Goal: Task Accomplishment & Management: Manage account settings

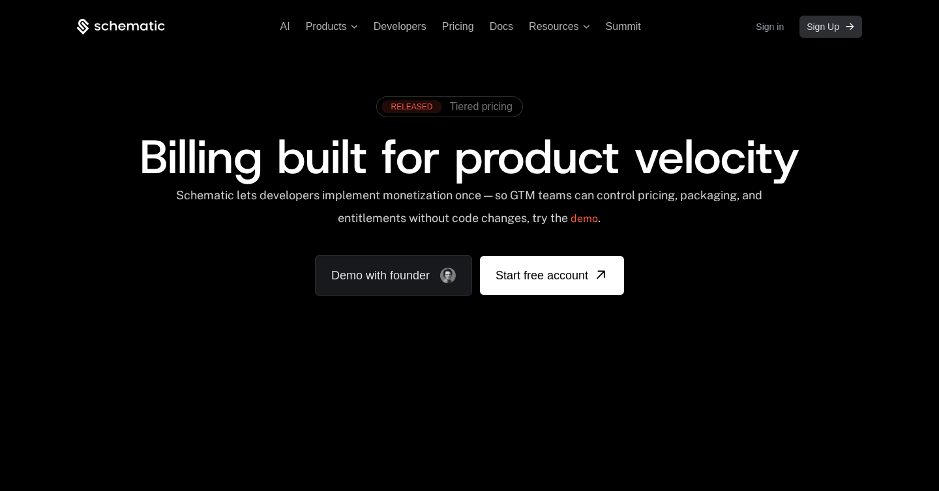
click at [825, 35] on link "Sign Up" at bounding box center [830, 27] width 63 height 22
click at [776, 29] on link "Sign in" at bounding box center [769, 26] width 28 height 21
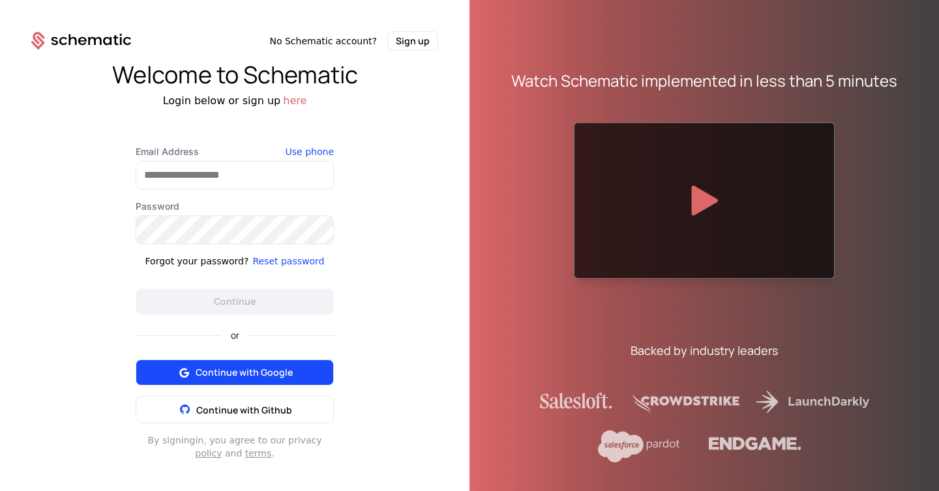
click at [246, 379] on button "Continue with Google" at bounding box center [235, 373] width 198 height 26
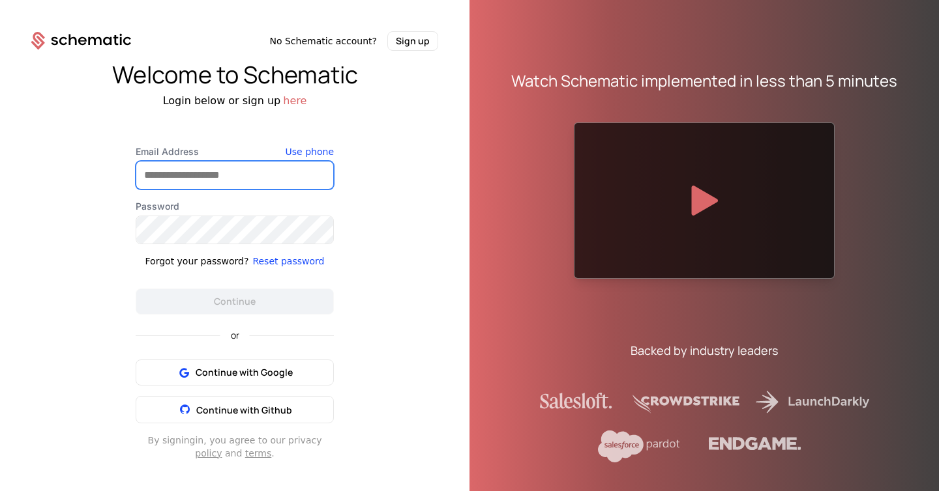
click at [202, 185] on input "Email Address" at bounding box center [234, 175] width 197 height 27
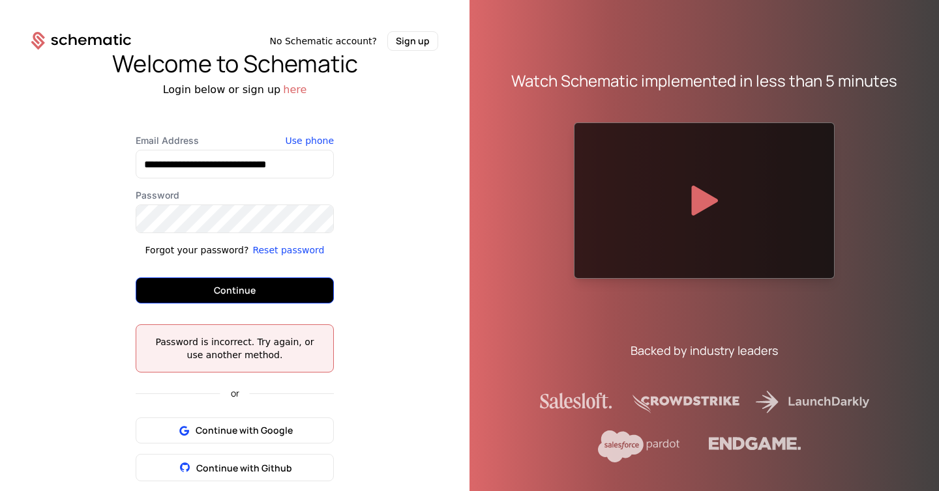
click at [263, 294] on button "Continue" at bounding box center [235, 291] width 198 height 26
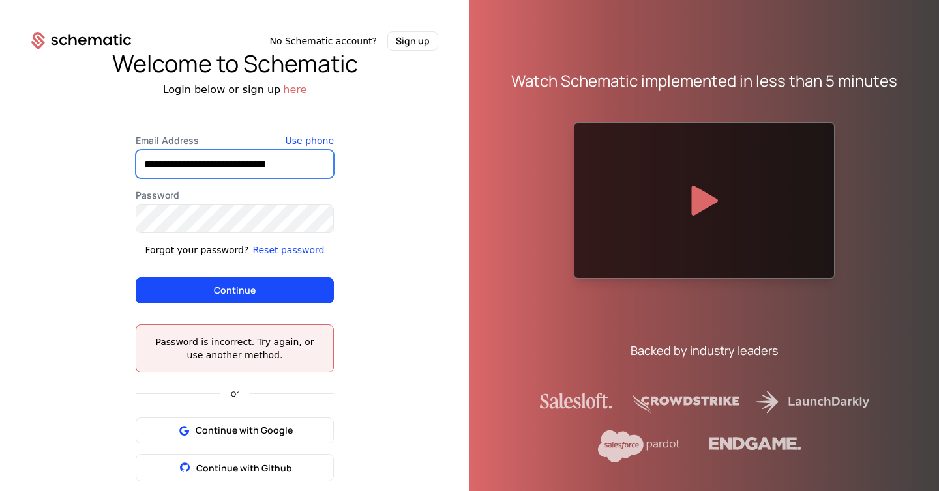
click at [195, 169] on input "**********" at bounding box center [234, 164] width 197 height 27
type input "**********"
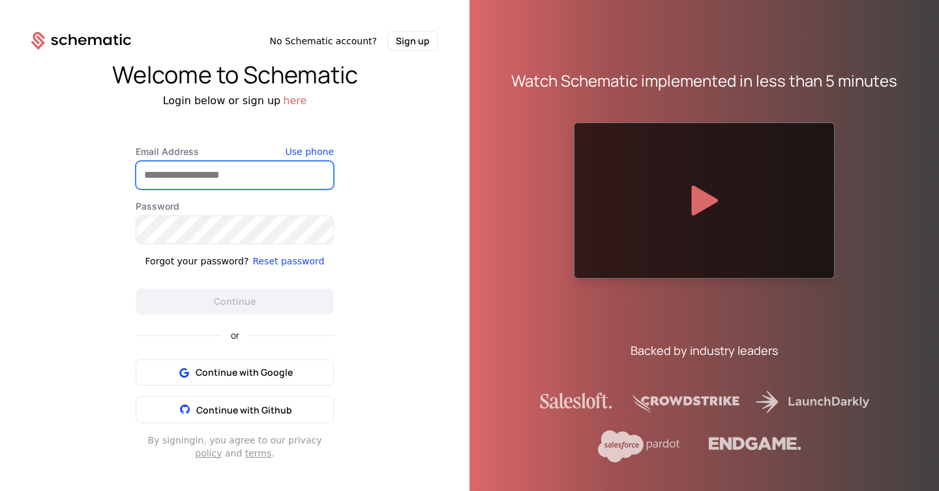
click at [177, 177] on input "Email Address" at bounding box center [234, 175] width 197 height 27
type input "**********"
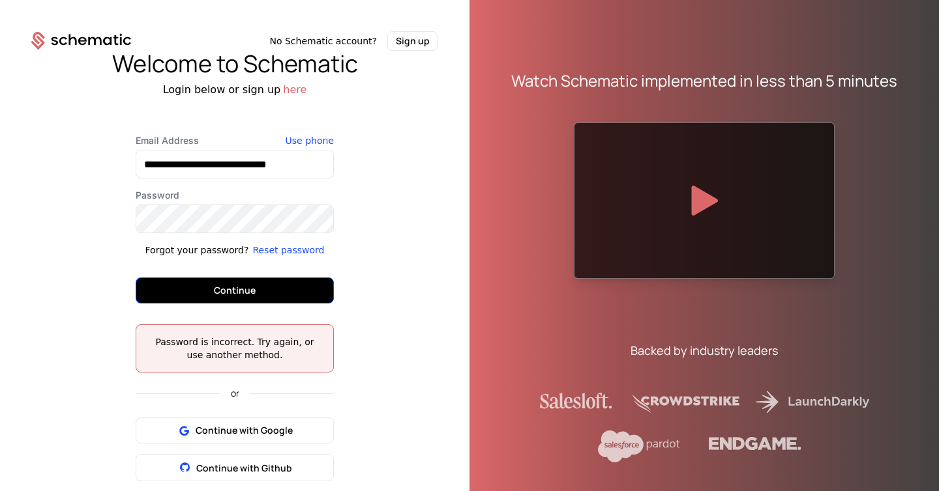
click at [235, 288] on button "Continue" at bounding box center [235, 291] width 198 height 26
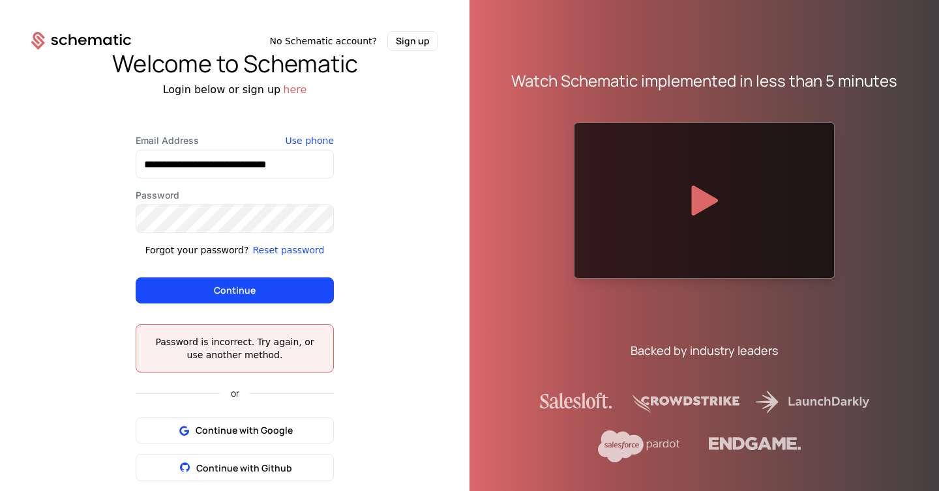
click at [299, 249] on button "Reset password" at bounding box center [288, 250] width 72 height 13
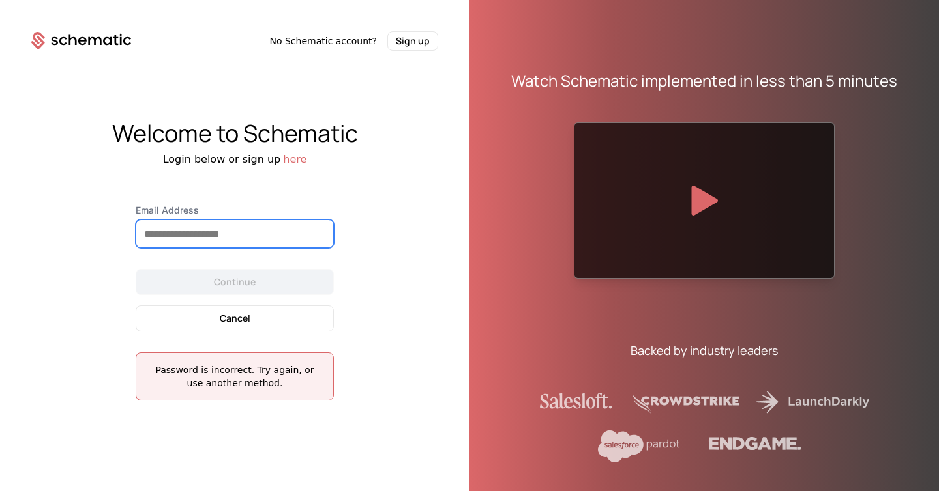
click at [220, 232] on input "Email Address" at bounding box center [234, 233] width 197 height 27
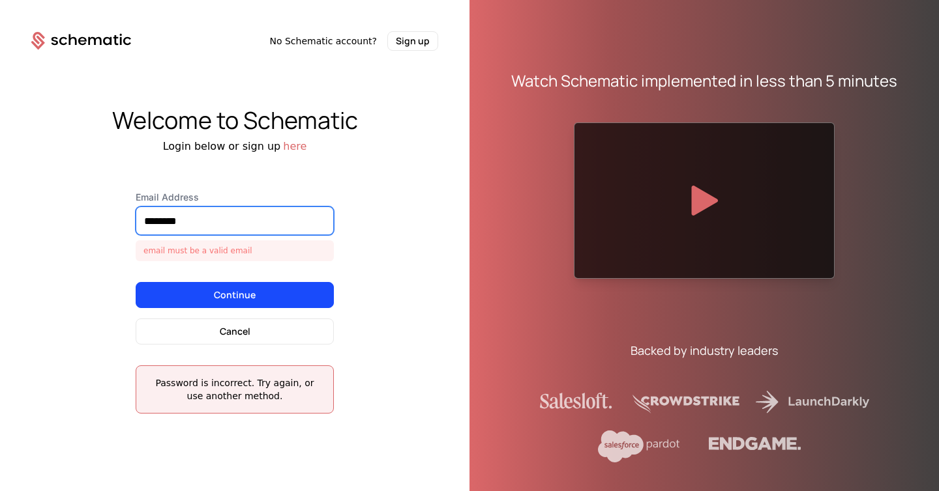
type input "**********"
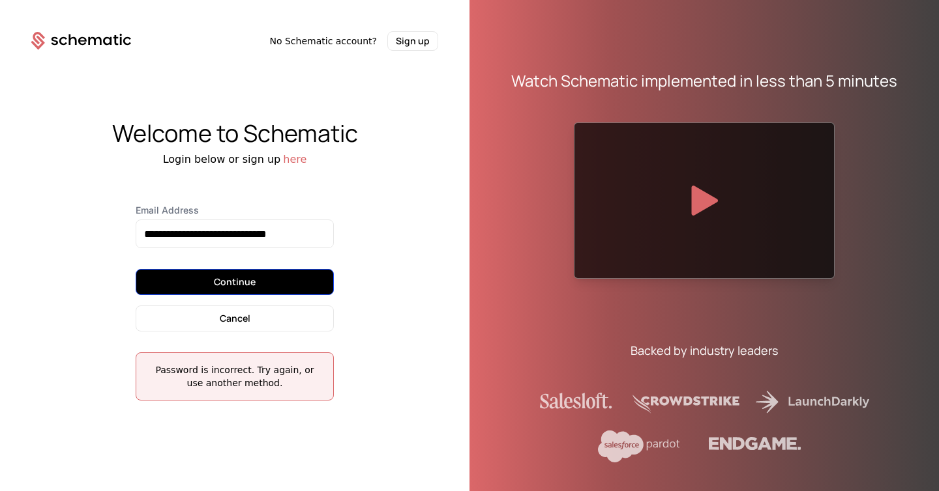
click at [237, 278] on button "Continue" at bounding box center [235, 282] width 198 height 26
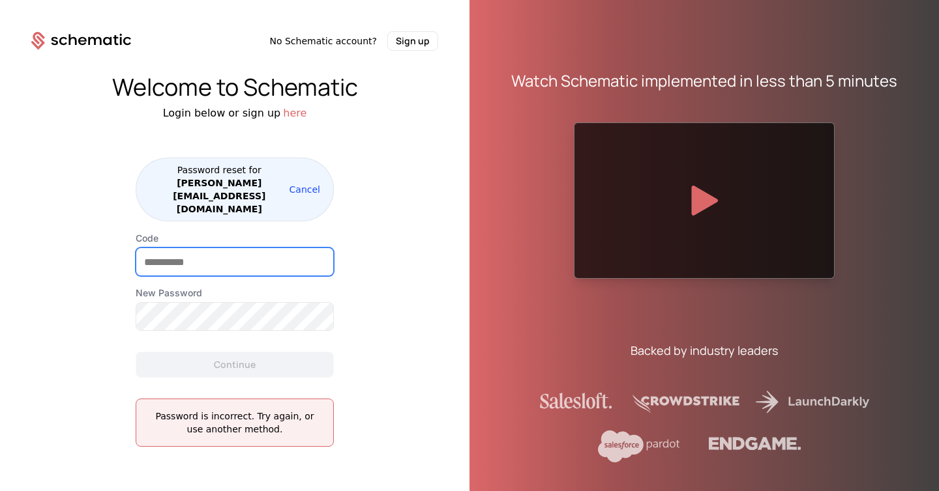
click at [254, 248] on input "Code" at bounding box center [234, 261] width 197 height 27
paste input "******"
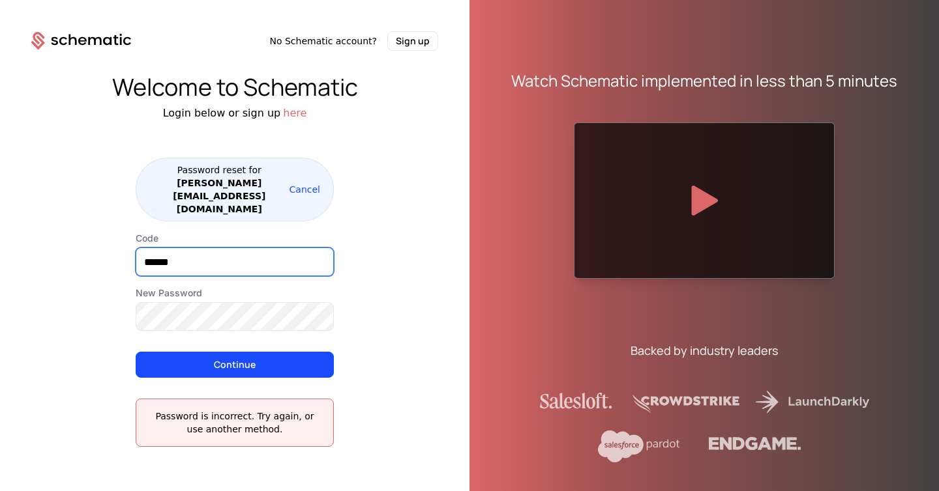
type input "******"
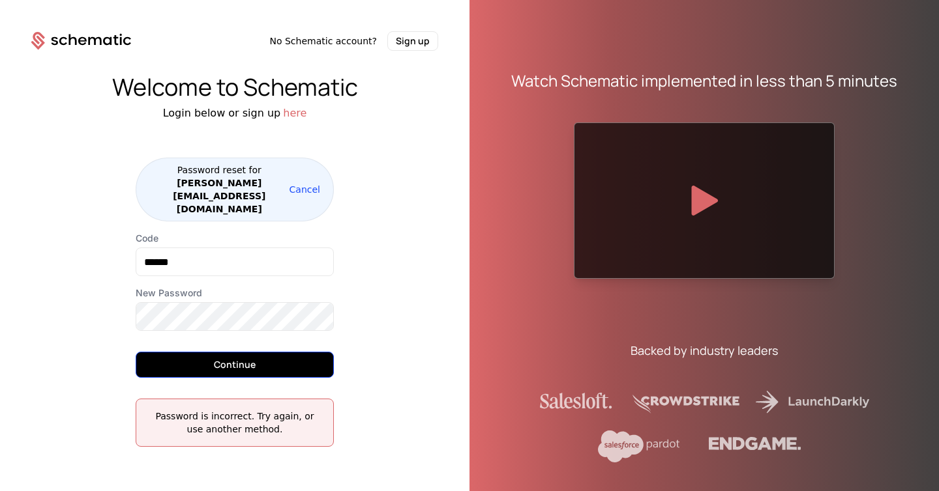
click at [263, 352] on button "Continue" at bounding box center [235, 365] width 198 height 26
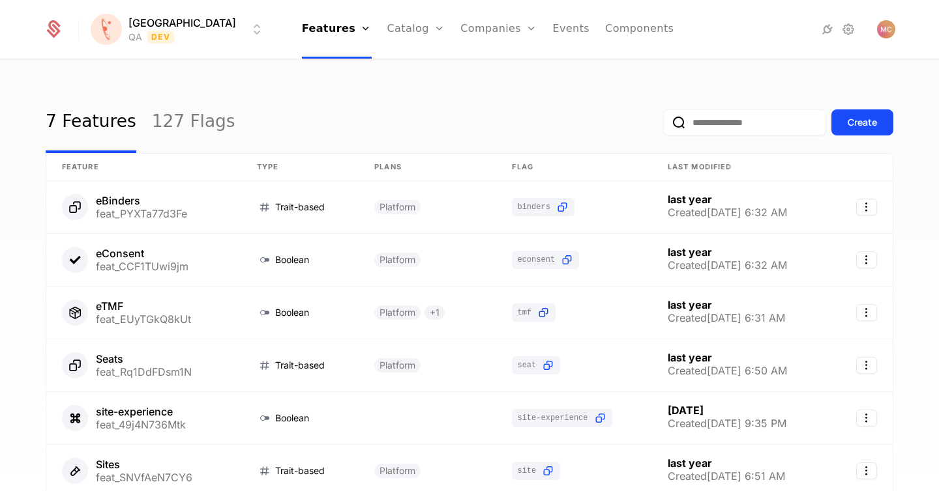
click at [338, 76] on div "7 Features 127 Flags Create Feature Type Plans Flag Last Modified eBinders feat…" at bounding box center [469, 280] width 939 height 439
click at [605, 25] on link "Components" at bounding box center [639, 29] width 68 height 59
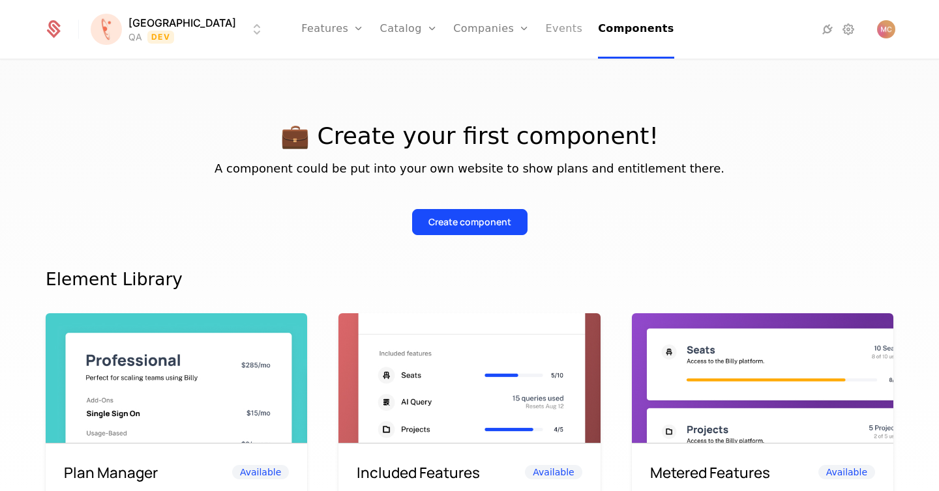
click at [546, 31] on link "Events" at bounding box center [564, 29] width 37 height 59
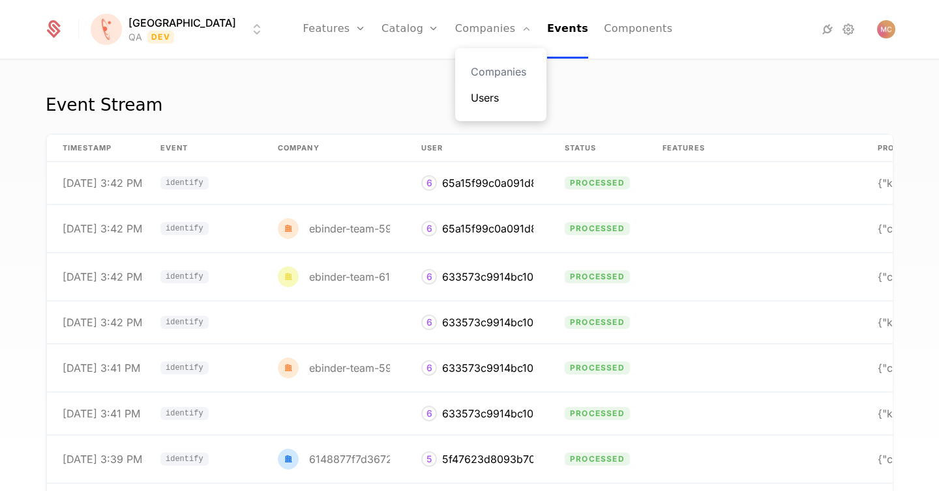
click at [471, 99] on link "Users" at bounding box center [501, 98] width 60 height 16
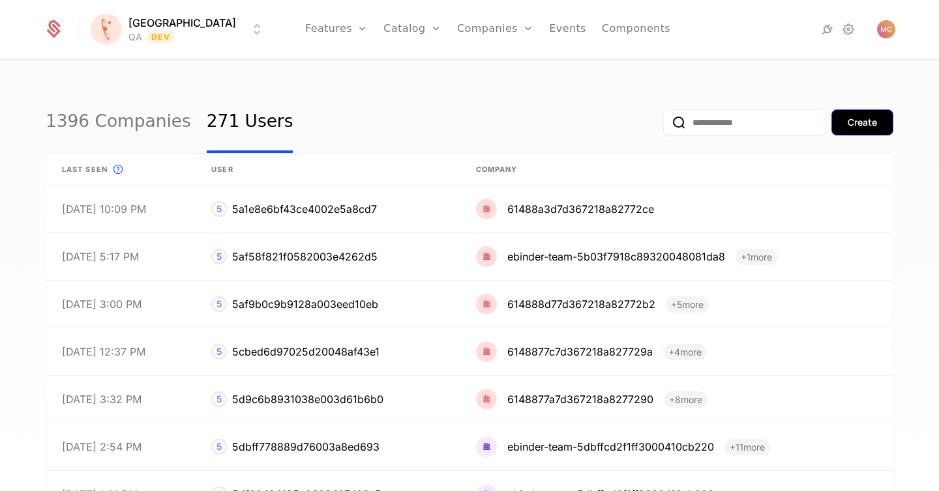
click at [872, 128] on div "Create" at bounding box center [861, 122] width 29 height 13
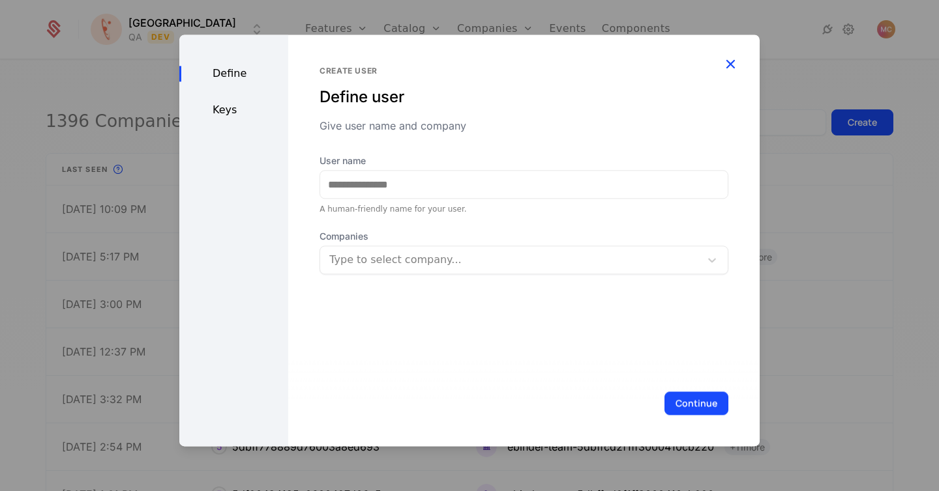
click at [733, 63] on icon "button" at bounding box center [730, 63] width 17 height 17
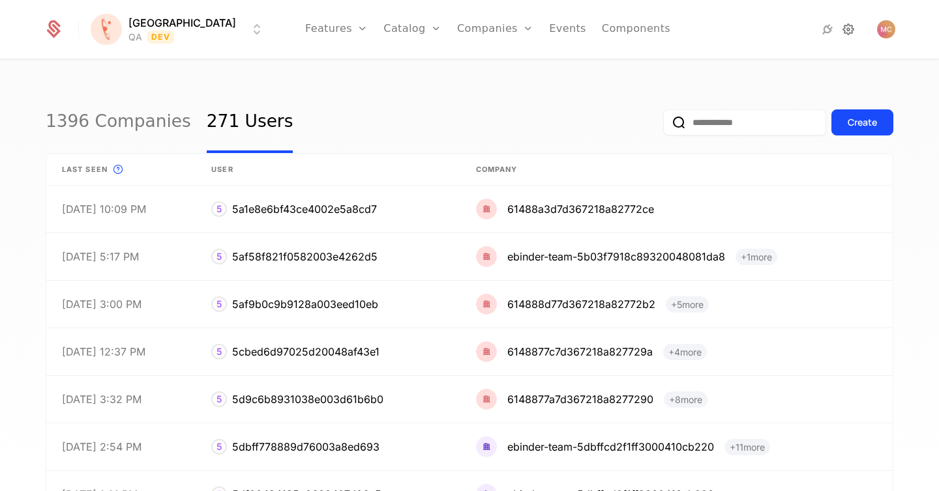
click at [846, 30] on icon at bounding box center [848, 30] width 16 height 16
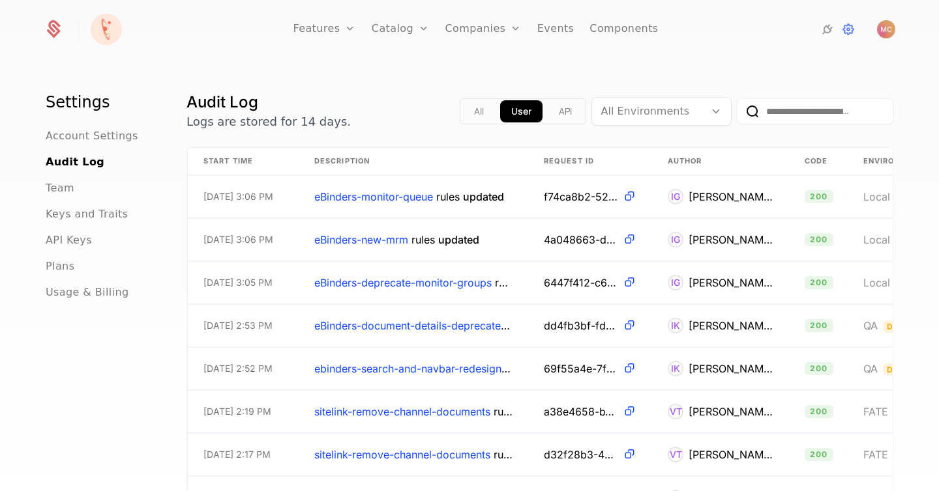
click at [49, 197] on ul "Account Settings Audit Log Team Keys and Traits API Keys Plans Usage & Billing" at bounding box center [101, 214] width 110 height 172
click at [70, 181] on span "Team" at bounding box center [60, 189] width 29 height 16
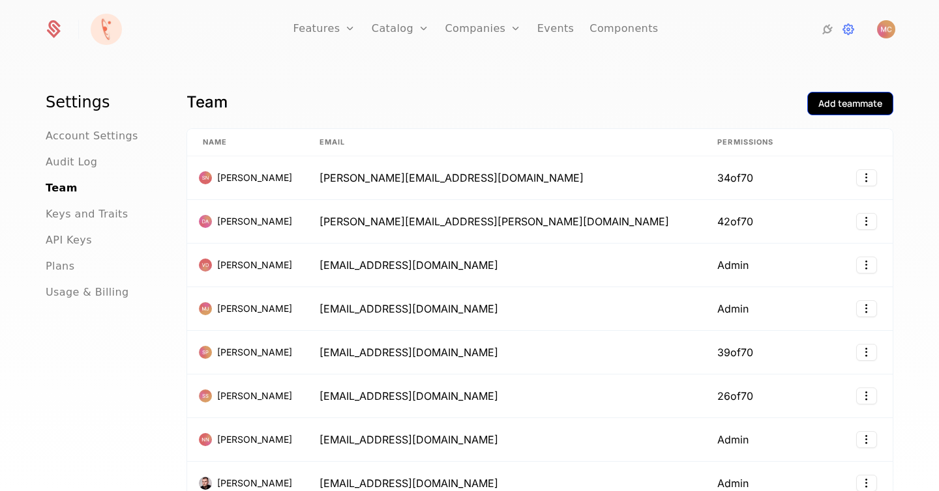
click at [845, 97] on div "Add teammate" at bounding box center [850, 103] width 64 height 13
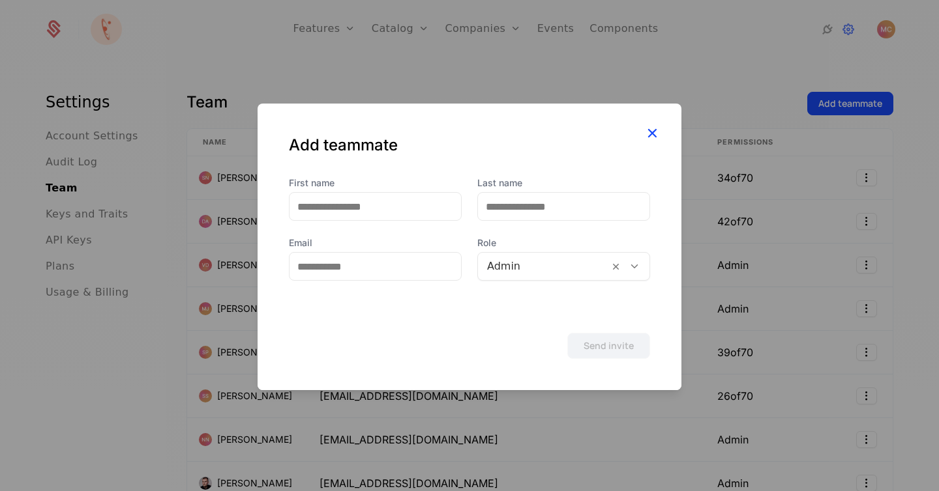
click at [651, 127] on icon "button" at bounding box center [651, 133] width 17 height 17
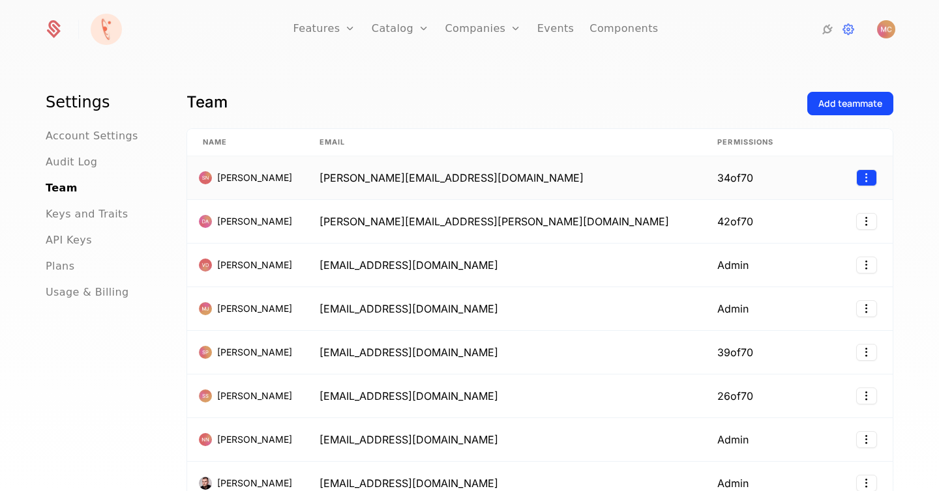
click at [868, 180] on html "Features Features Flags Catalog Plans Add Ons Credits Configuration Companies C…" at bounding box center [469, 245] width 939 height 491
click at [780, 211] on div "Edit" at bounding box center [773, 211] width 23 height 18
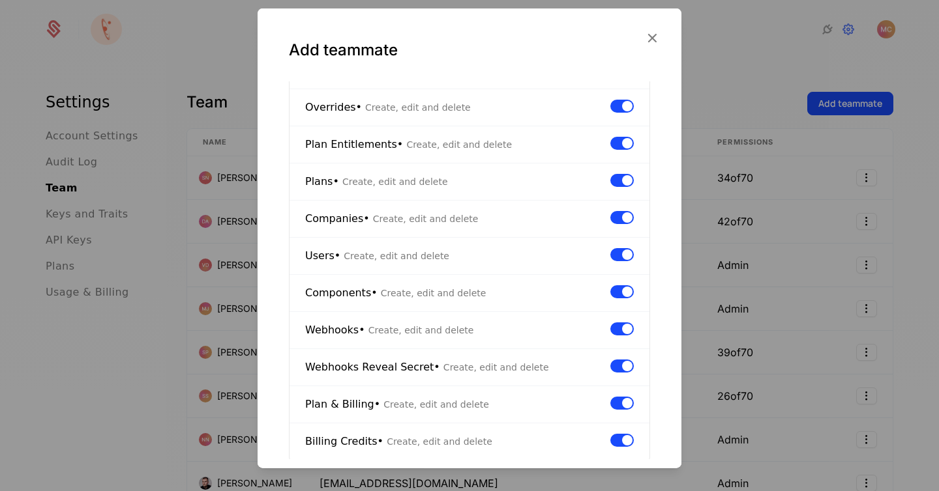
scroll to position [576, 0]
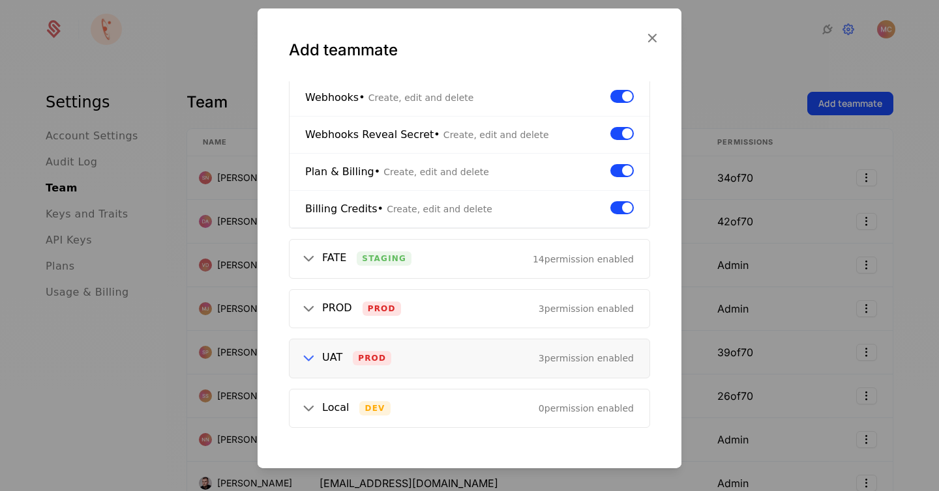
click at [300, 360] on icon at bounding box center [308, 358] width 17 height 17
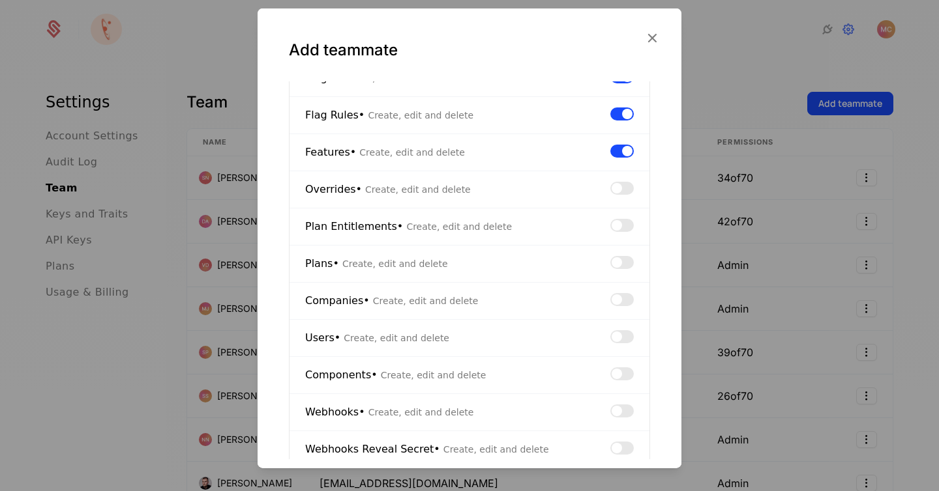
scroll to position [731, 0]
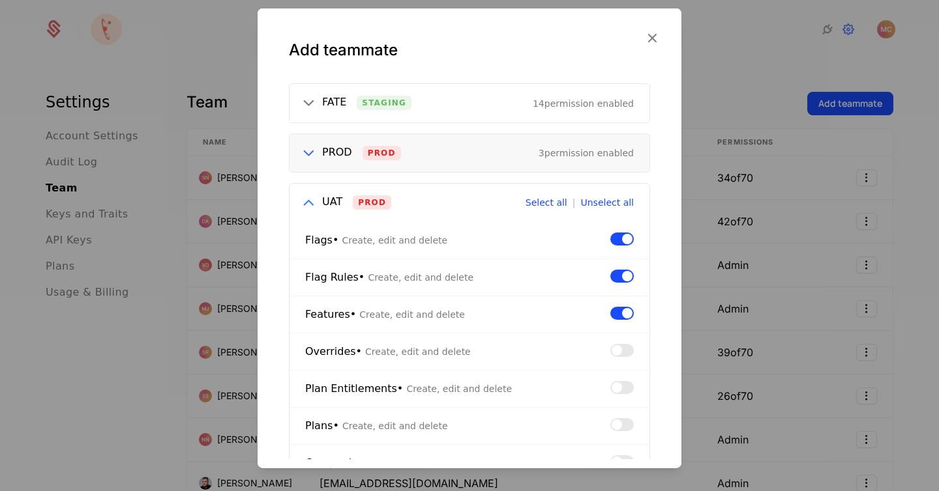
click at [302, 151] on icon at bounding box center [308, 153] width 17 height 17
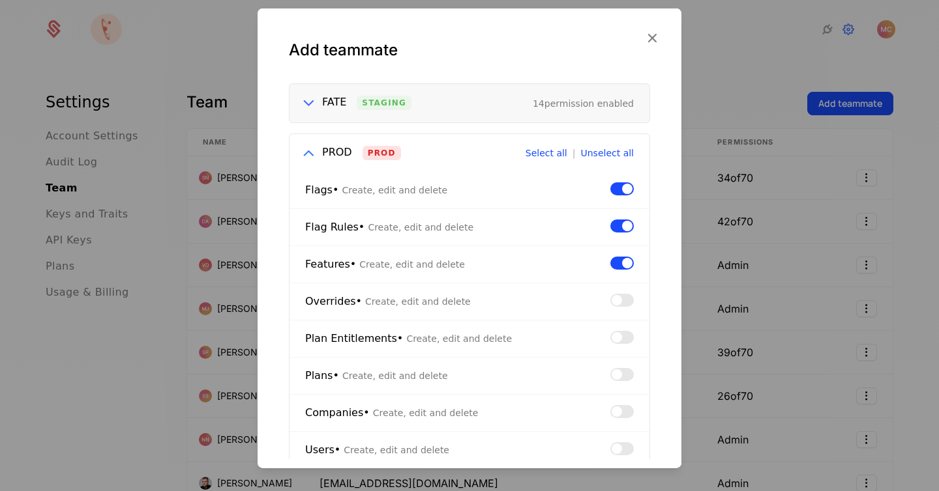
click at [306, 101] on icon at bounding box center [308, 103] width 17 height 17
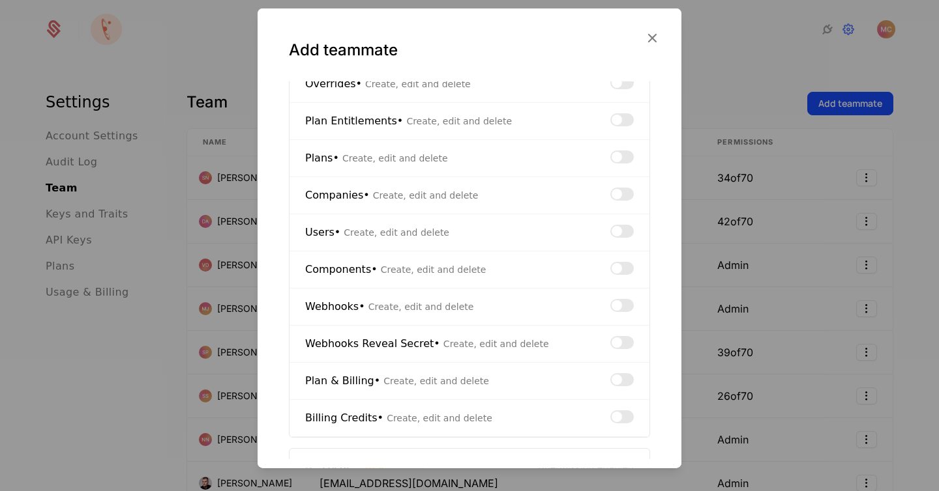
scroll to position [1967, 0]
click at [749, 44] on div at bounding box center [469, 245] width 939 height 491
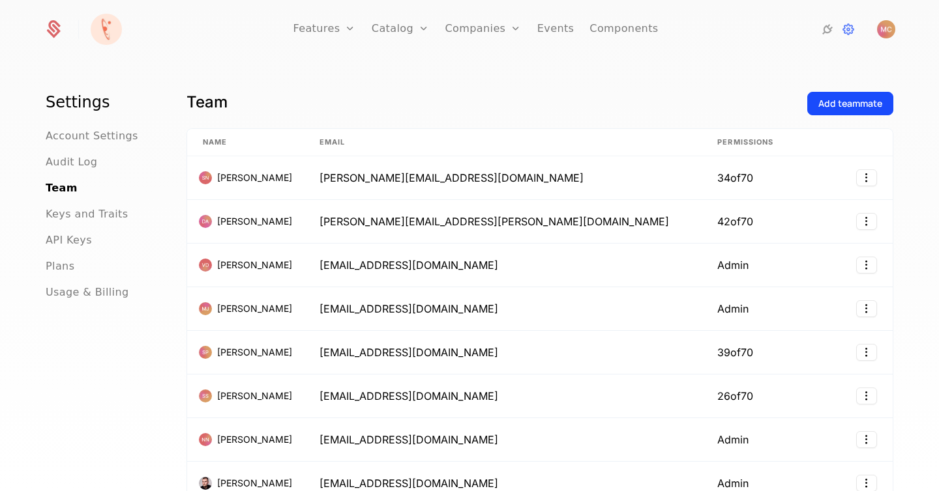
click at [870, 118] on div "Add teammate" at bounding box center [850, 110] width 86 height 37
click at [864, 100] on div "Add teammate" at bounding box center [850, 103] width 64 height 13
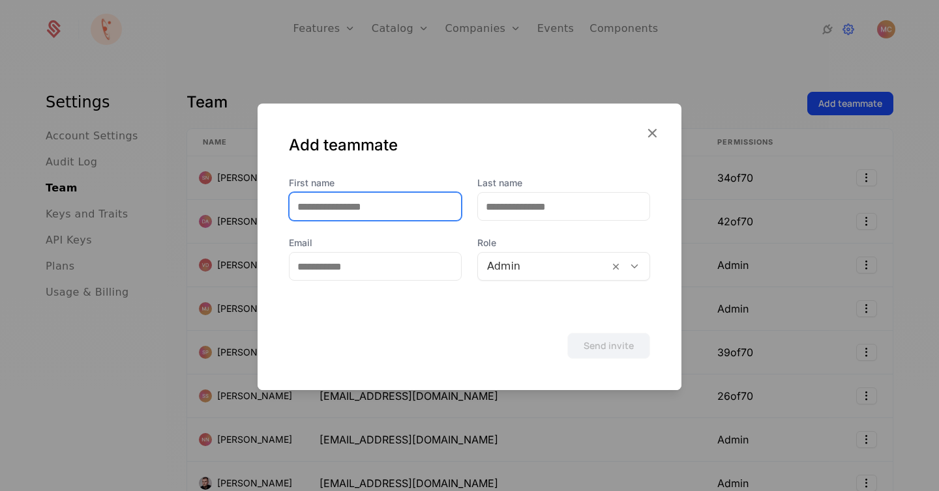
click at [375, 207] on input "First name" at bounding box center [374, 206] width 171 height 27
type input "*********"
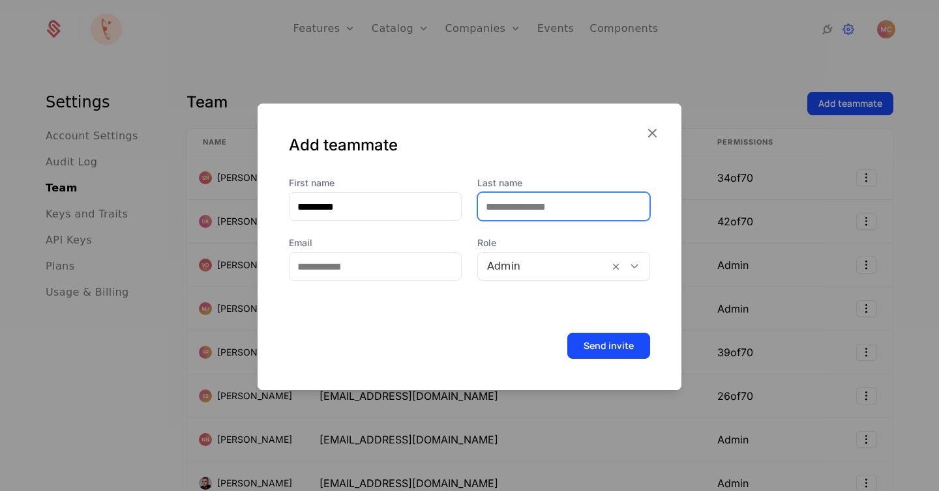
type input "*"
type input "******"
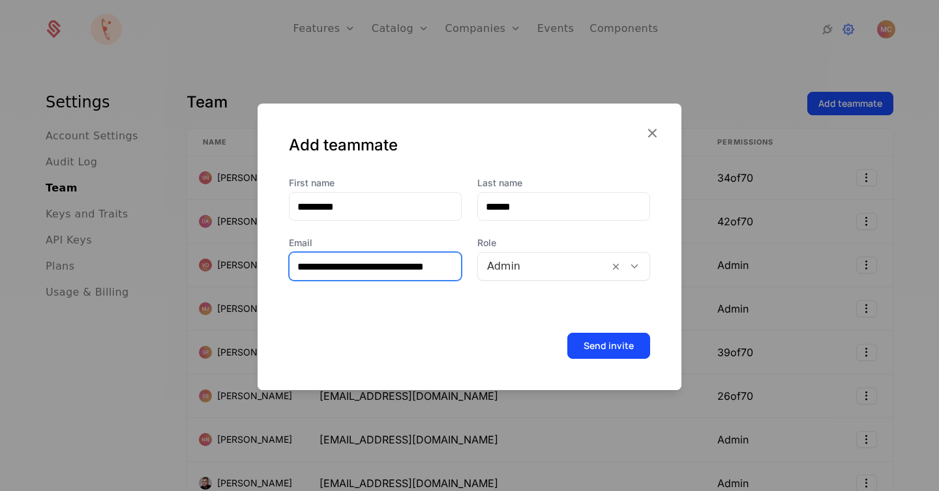
scroll to position [0, 3]
type input "**********"
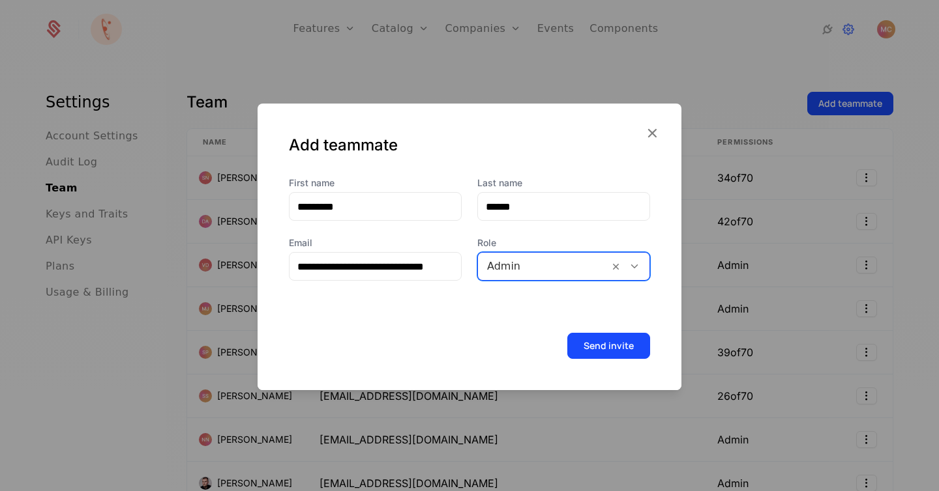
click at [643, 272] on div at bounding box center [634, 266] width 22 height 14
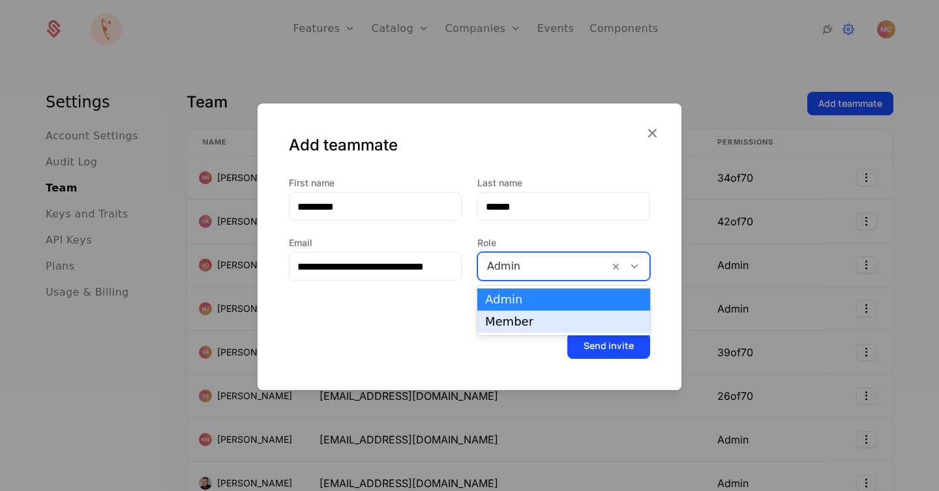
click at [566, 326] on div "Member" at bounding box center [563, 322] width 157 height 12
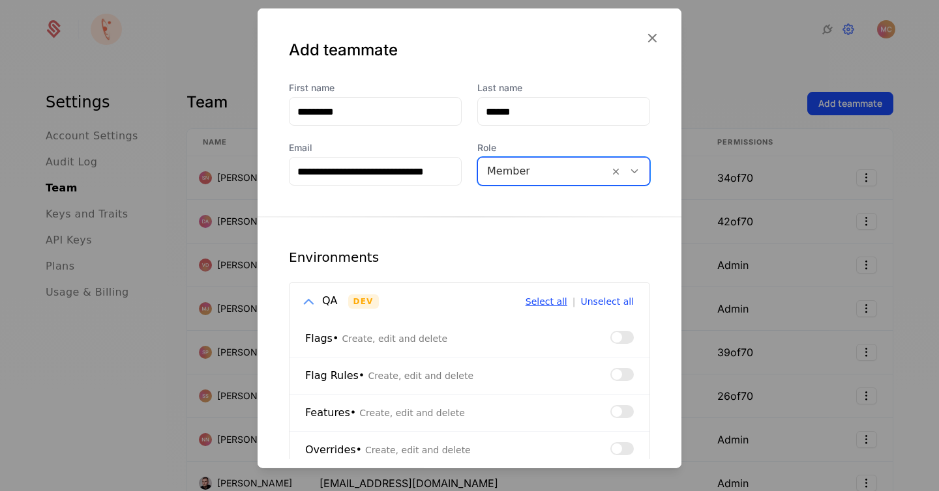
click at [555, 299] on button "Select all" at bounding box center [546, 301] width 42 height 9
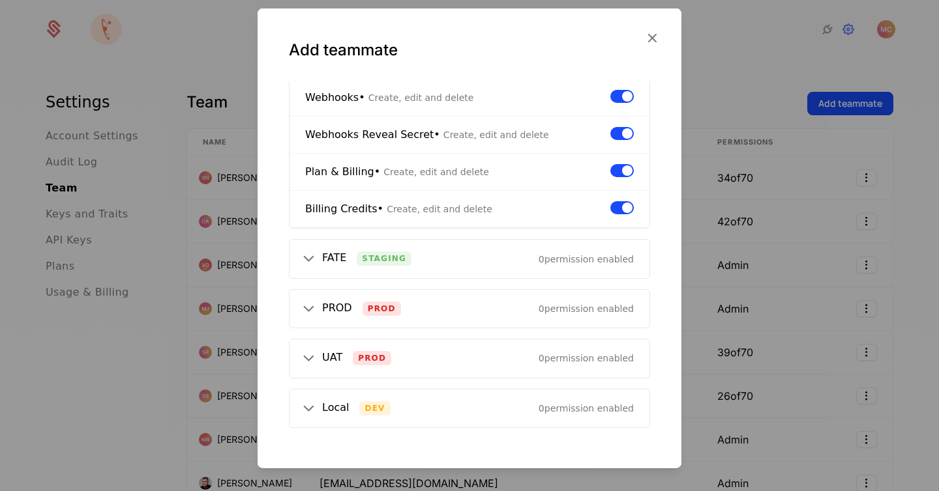
scroll to position [69, 0]
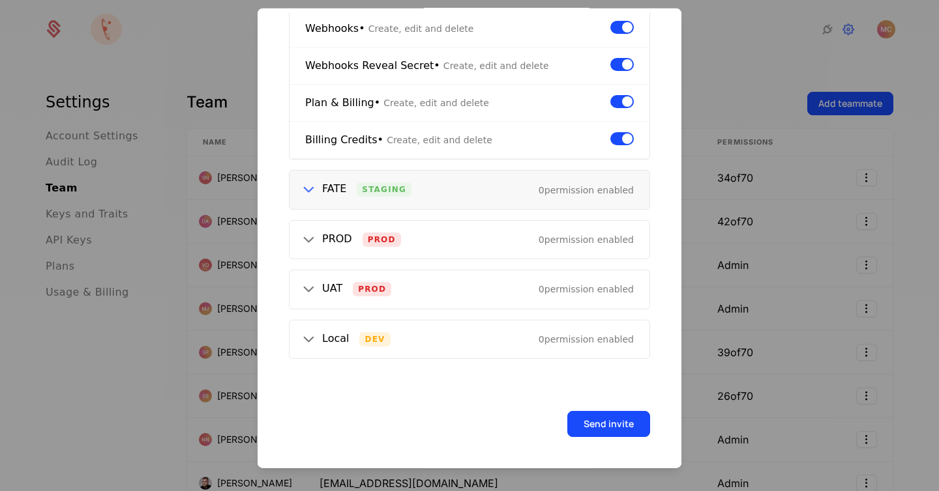
click at [302, 197] on icon at bounding box center [308, 189] width 17 height 17
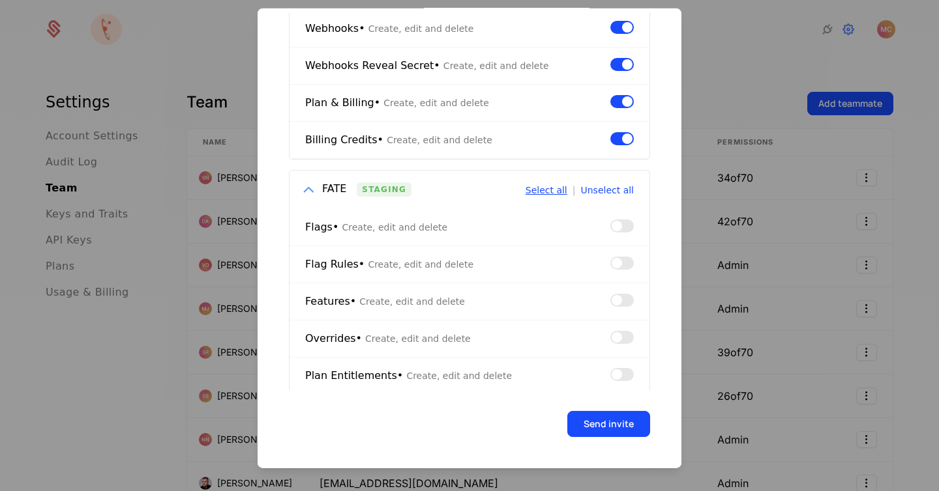
click at [551, 191] on button "Select all" at bounding box center [546, 189] width 42 height 9
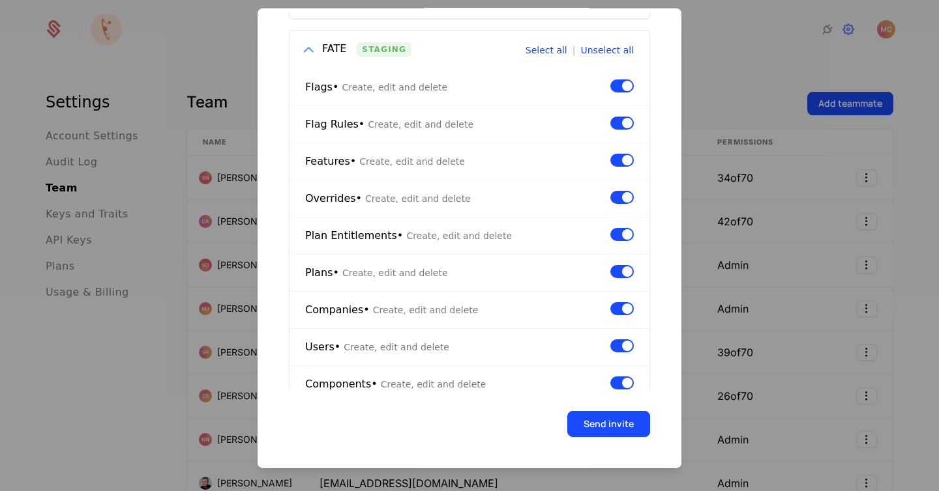
scroll to position [1059, 0]
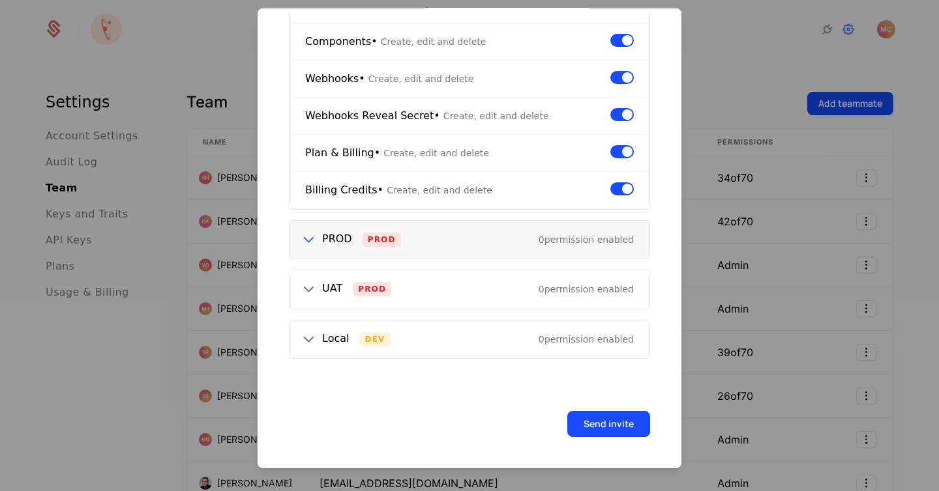
click at [310, 237] on icon at bounding box center [308, 239] width 17 height 17
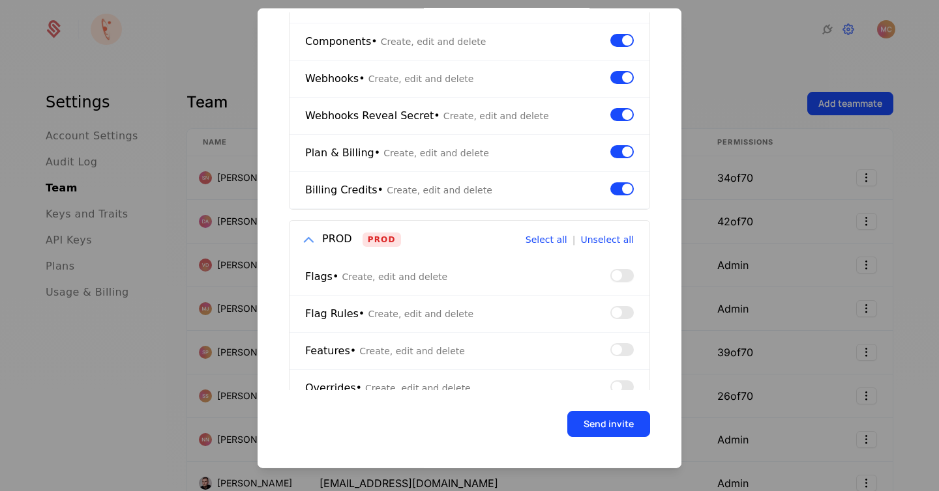
click at [622, 271] on button "button" at bounding box center [621, 275] width 23 height 13
click at [623, 320] on div at bounding box center [621, 314] width 23 height 16
click at [625, 321] on div at bounding box center [621, 314] width 23 height 16
click at [625, 308] on button "button" at bounding box center [621, 312] width 23 height 13
click at [627, 342] on div "Features • Create, edit and delete" at bounding box center [469, 351] width 360 height 37
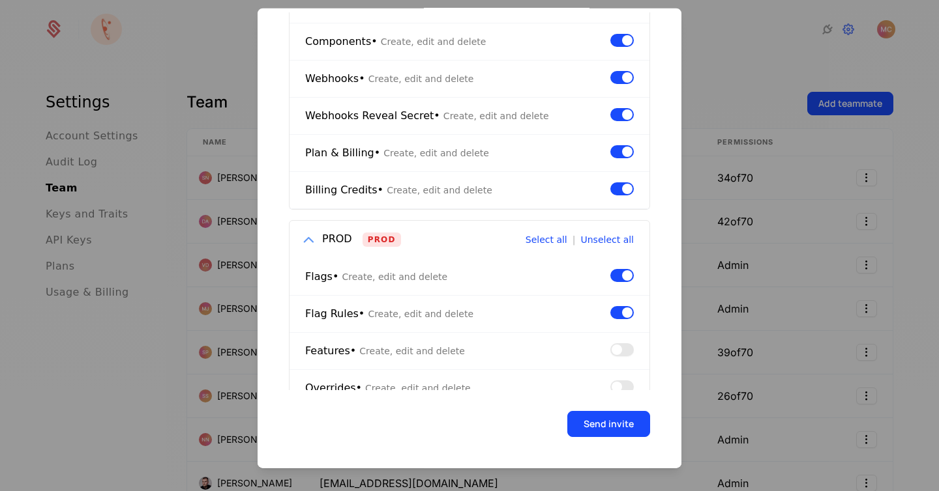
click at [628, 352] on button "button" at bounding box center [621, 350] width 23 height 13
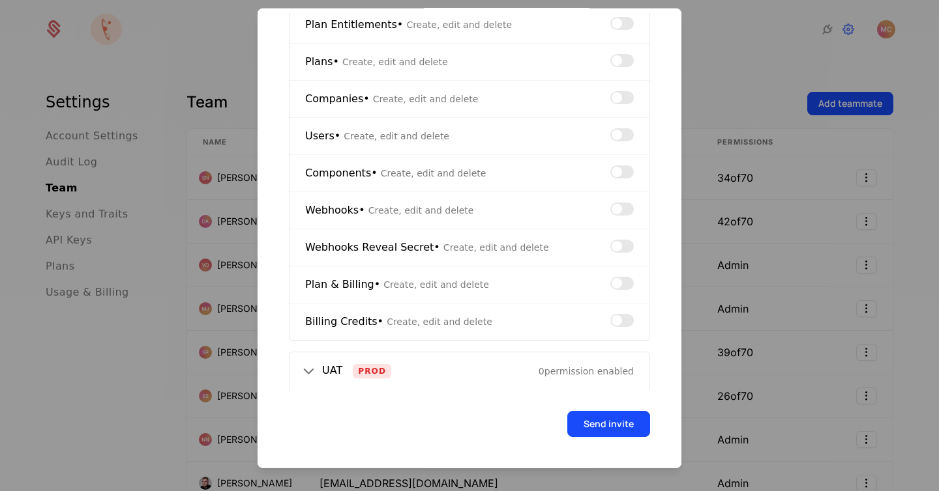
scroll to position [1542, 0]
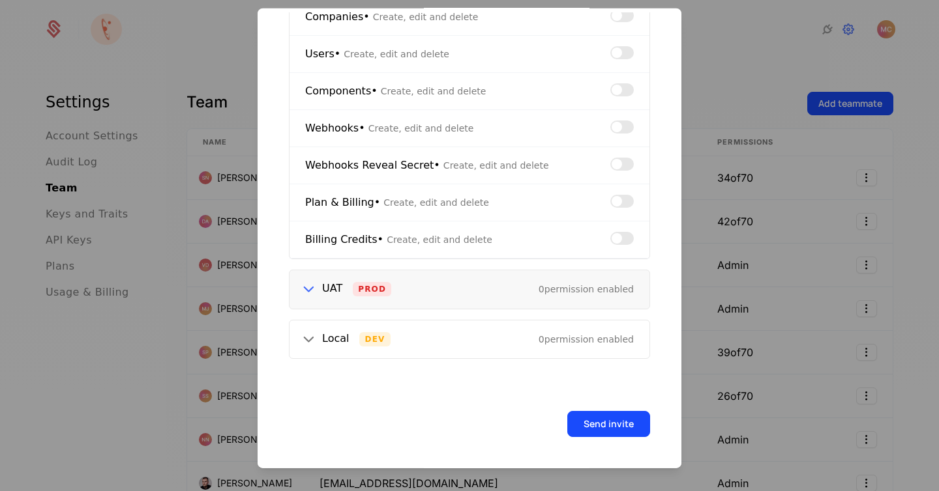
click at [308, 278] on div "UAT Prod 0 permission enabled" at bounding box center [469, 290] width 360 height 38
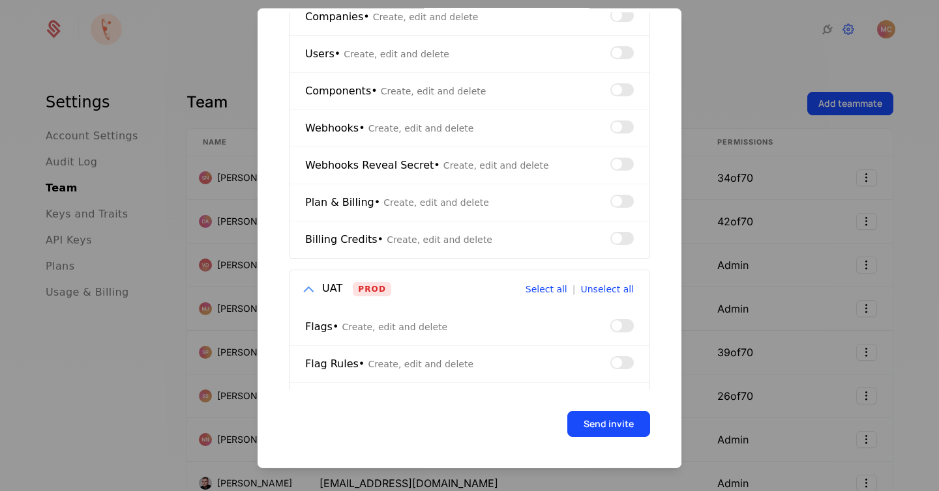
click at [621, 325] on span "button" at bounding box center [616, 325] width 10 height 10
click at [624, 374] on div "Flag Rules • Create, edit and delete" at bounding box center [469, 363] width 360 height 37
click at [621, 357] on button "button" at bounding box center [621, 362] width 23 height 13
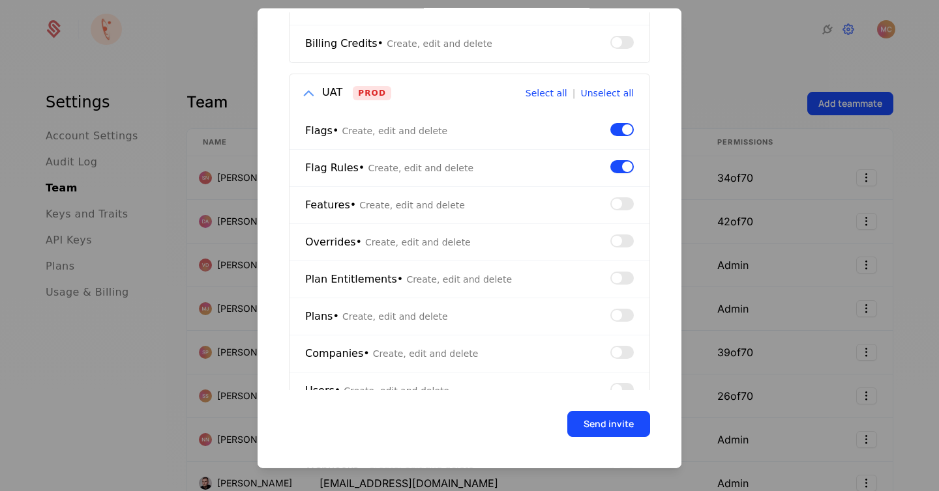
scroll to position [1611, 0]
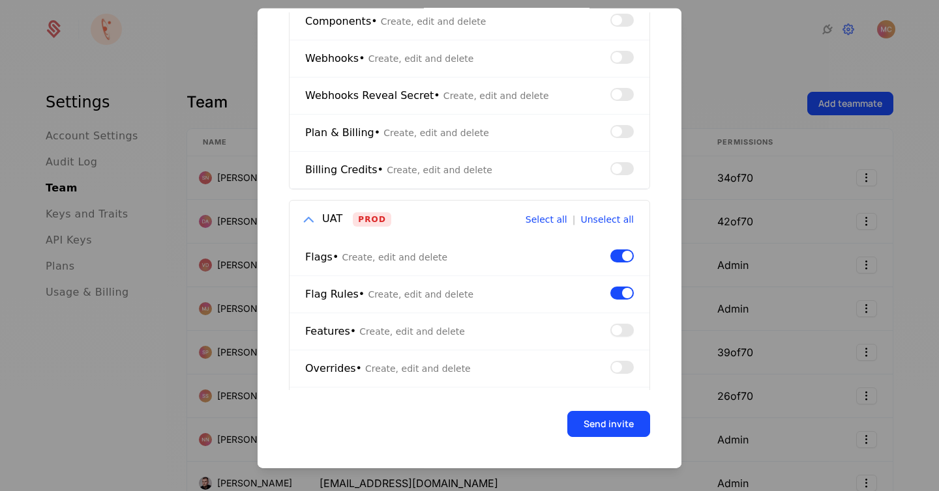
click at [622, 327] on button "button" at bounding box center [621, 329] width 23 height 13
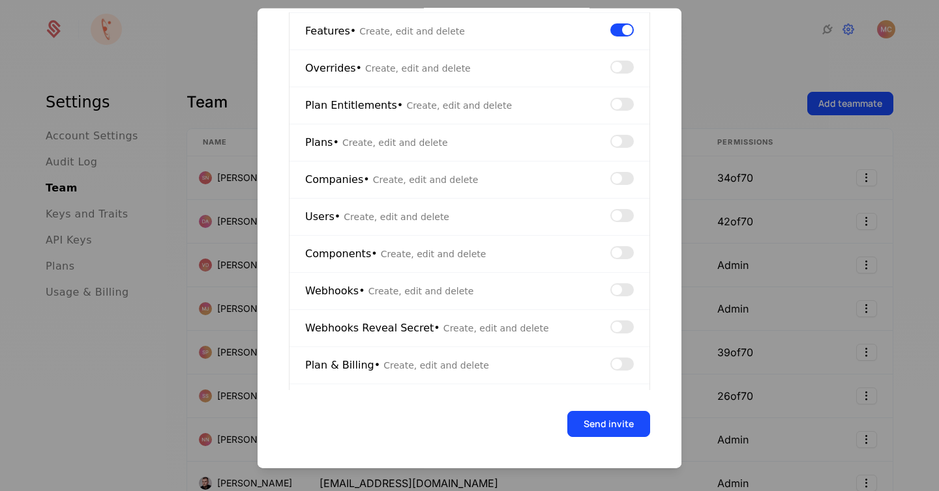
scroll to position [2025, 0]
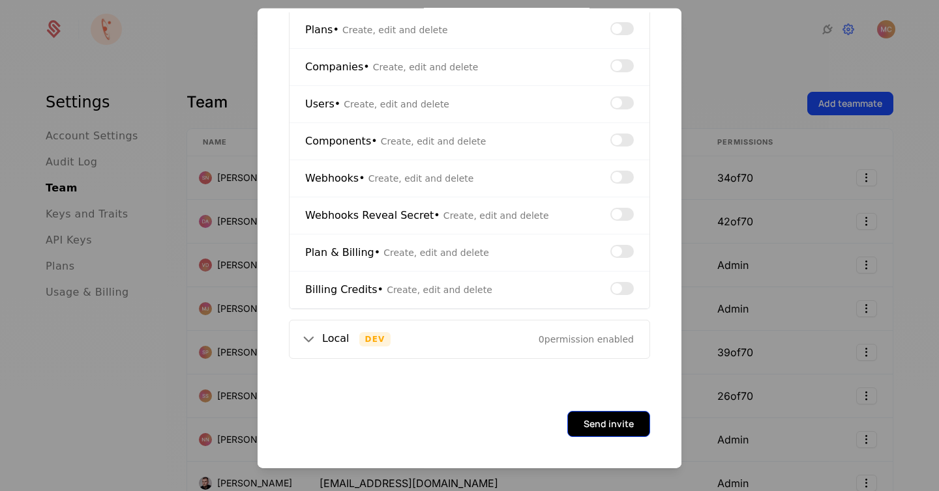
click at [624, 432] on button "Send invite" at bounding box center [608, 424] width 83 height 26
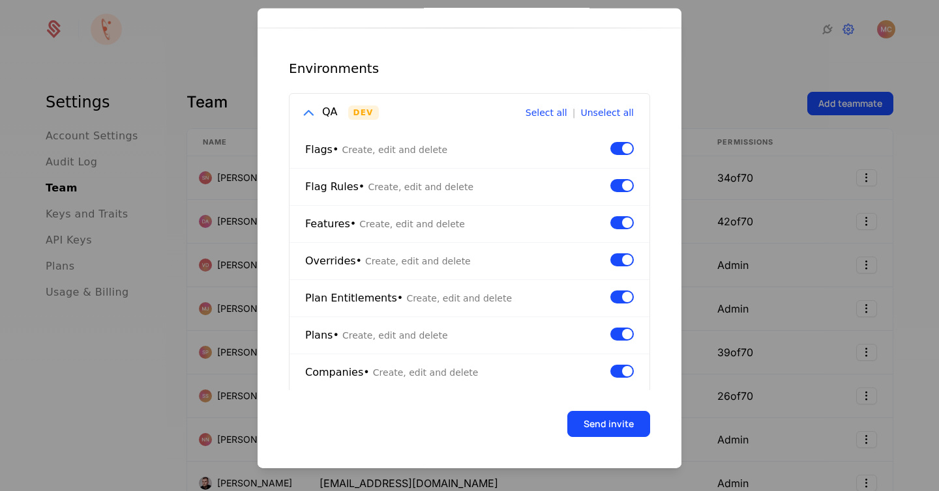
scroll to position [0, 0]
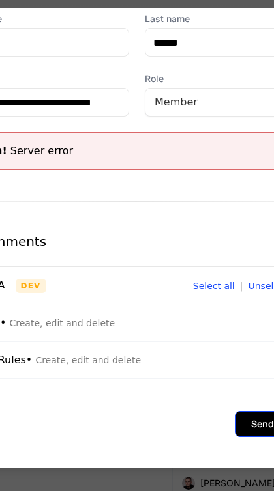
click at [265, 422] on button "Send invite" at bounding box center [276, 424] width 83 height 26
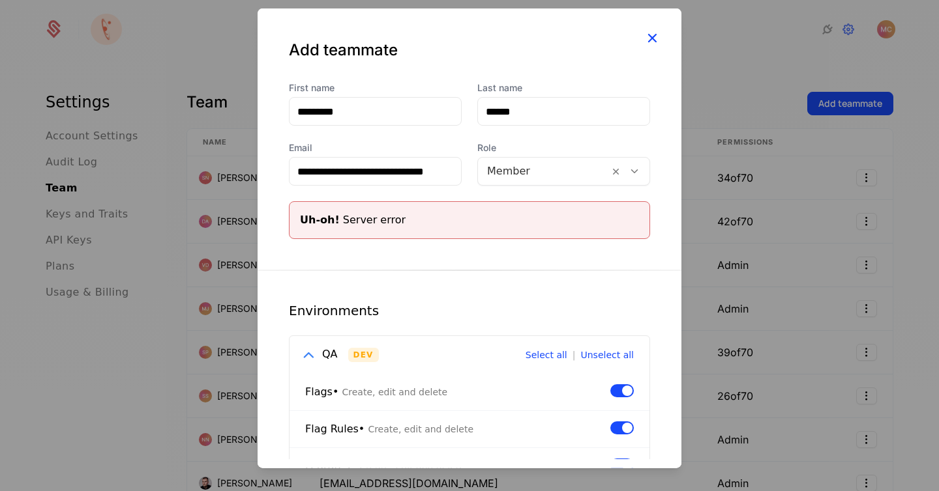
click at [649, 33] on icon "button" at bounding box center [651, 37] width 17 height 17
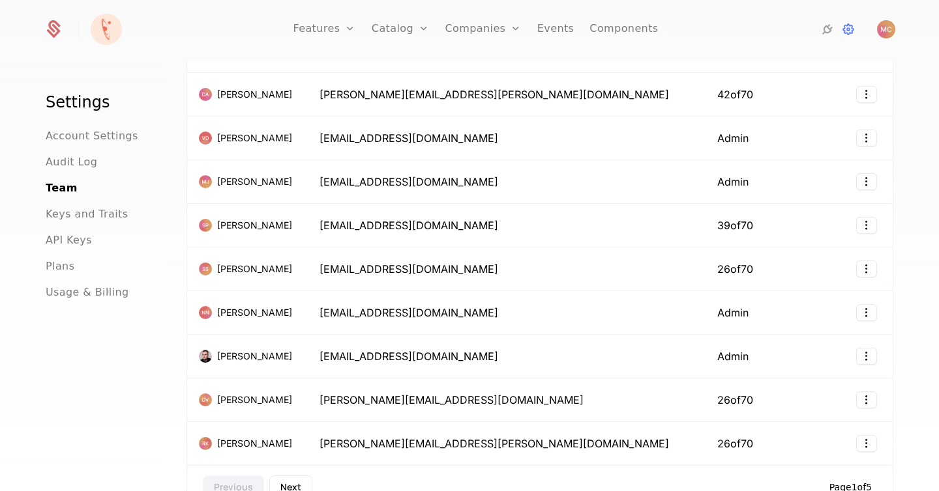
scroll to position [317, 0]
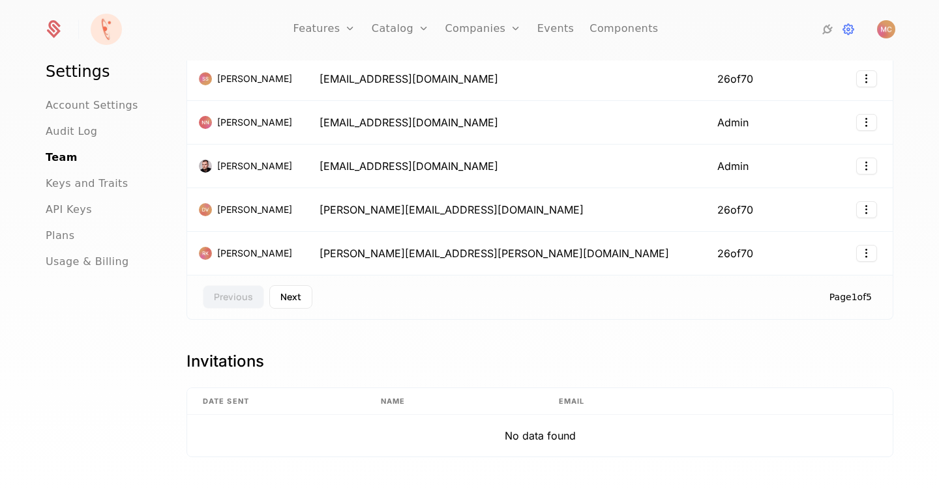
click at [283, 310] on div "Previous Next Page 1 of 5" at bounding box center [539, 297] width 707 height 45
click at [287, 300] on button "Next" at bounding box center [290, 297] width 43 height 23
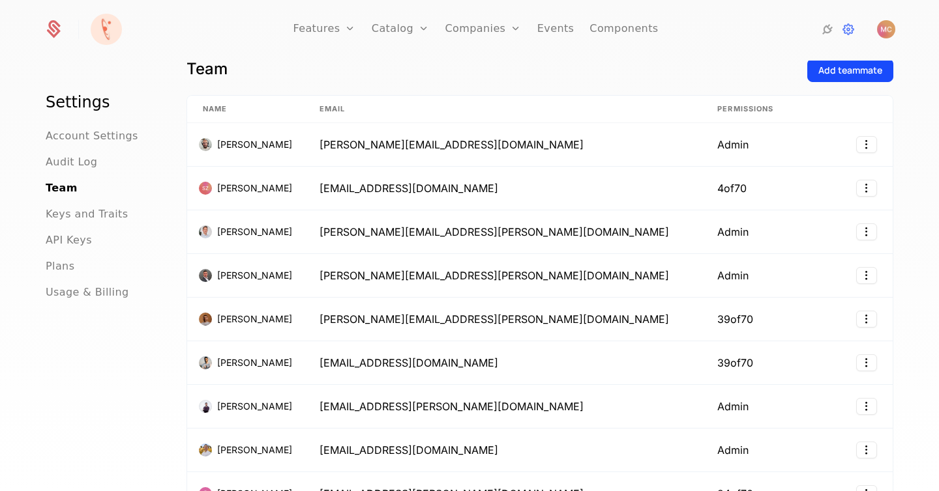
scroll to position [0, 0]
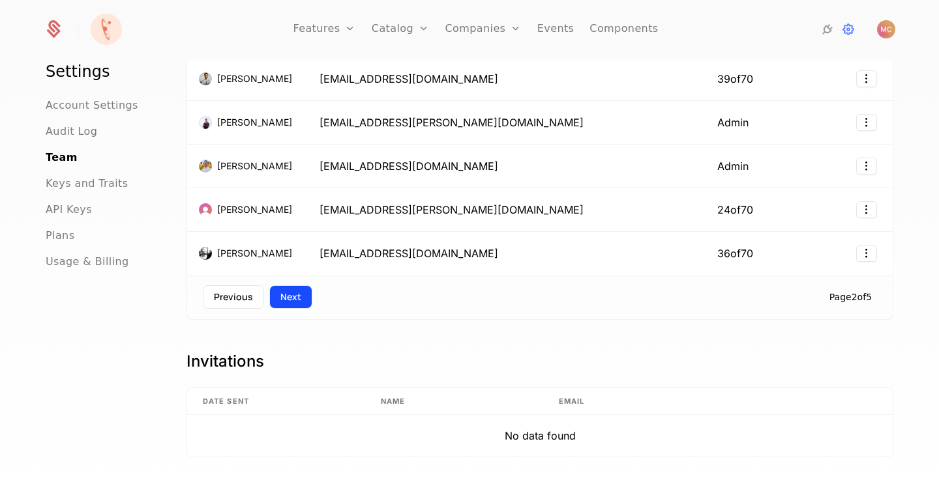
click at [305, 297] on button "Next" at bounding box center [290, 297] width 43 height 23
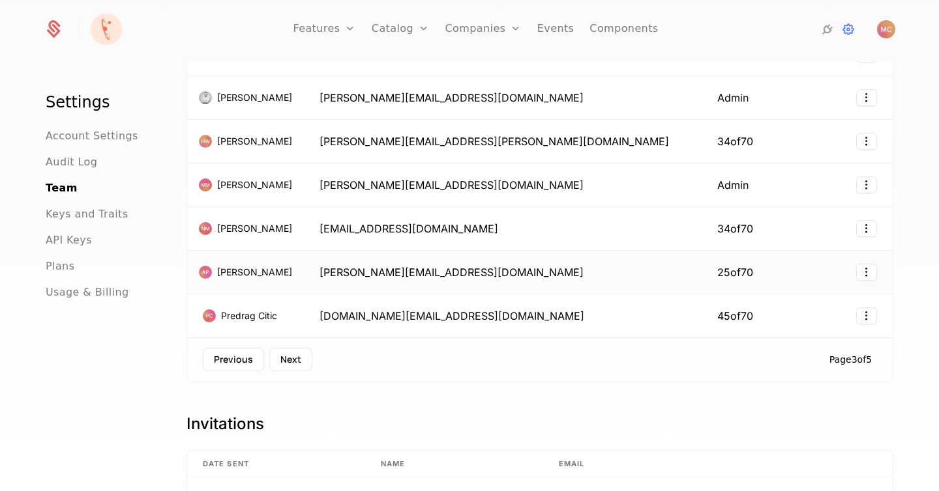
scroll to position [317, 0]
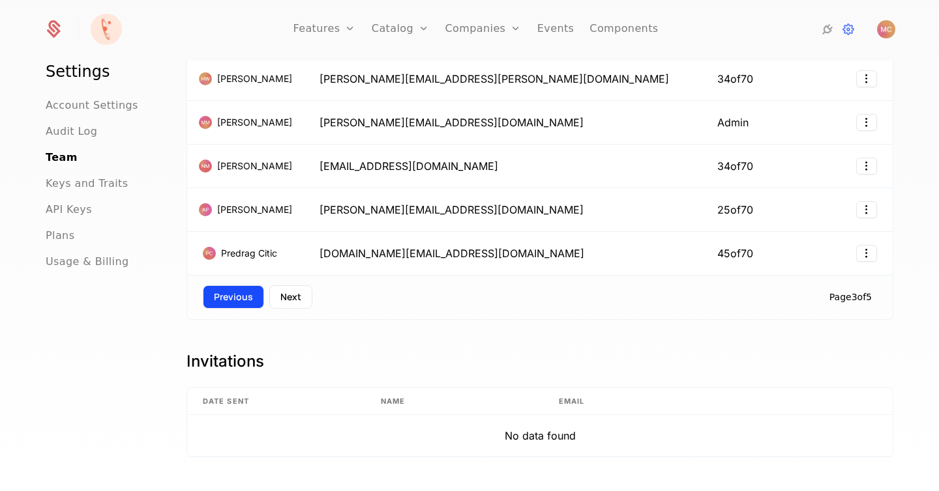
click at [231, 300] on button "Previous" at bounding box center [233, 297] width 61 height 23
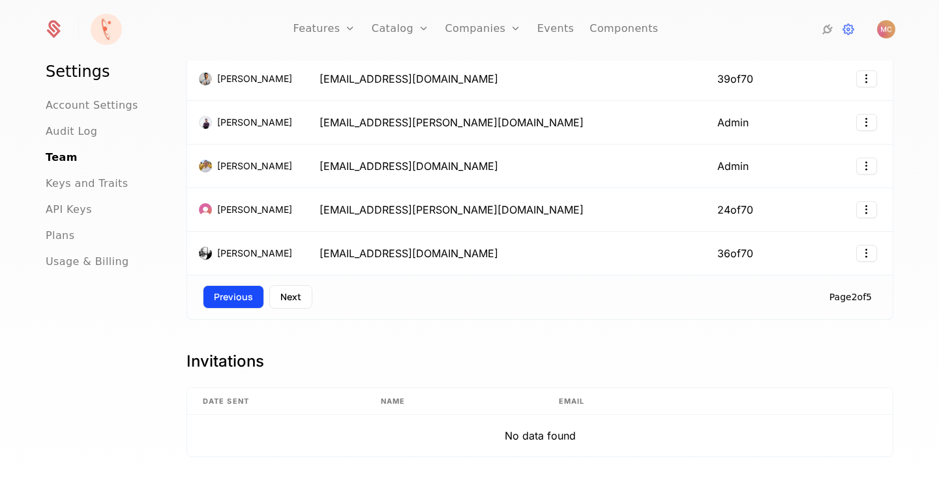
click at [243, 292] on button "Previous" at bounding box center [233, 297] width 61 height 23
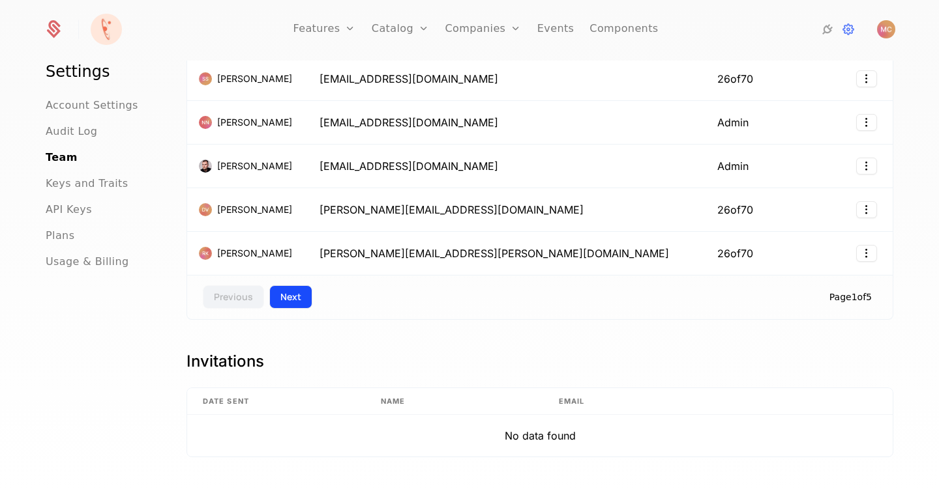
click at [293, 301] on button "Next" at bounding box center [290, 297] width 43 height 23
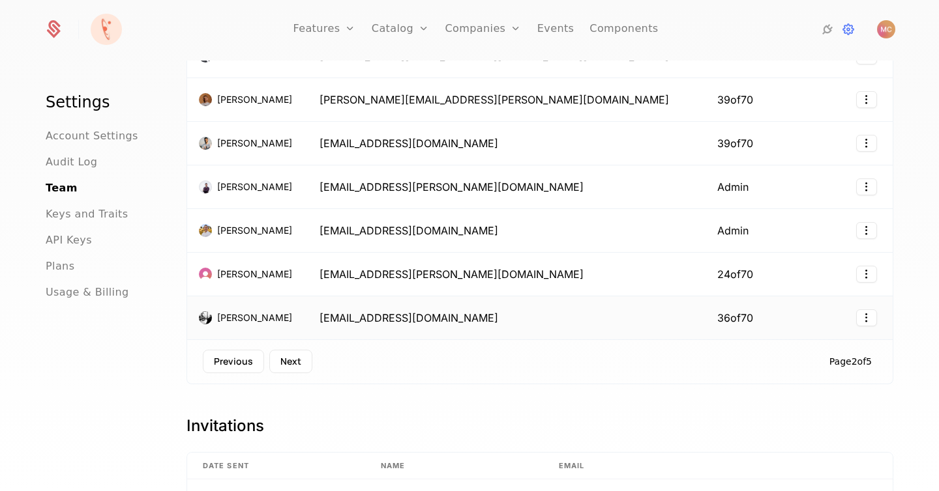
scroll to position [257, 0]
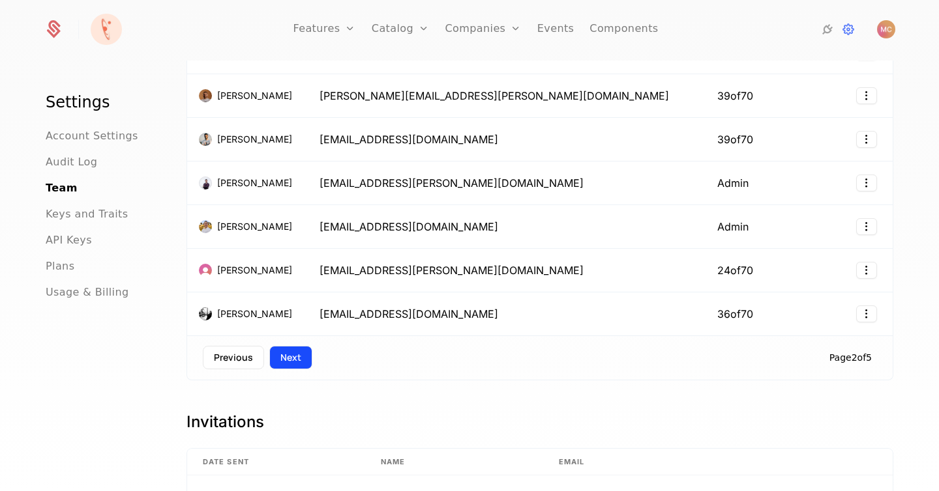
click at [283, 364] on button "Next" at bounding box center [290, 357] width 43 height 23
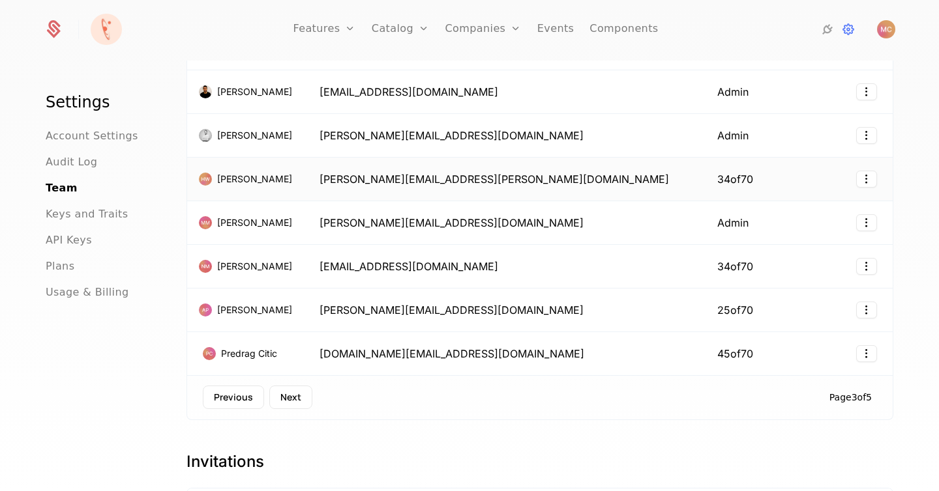
scroll to position [317, 0]
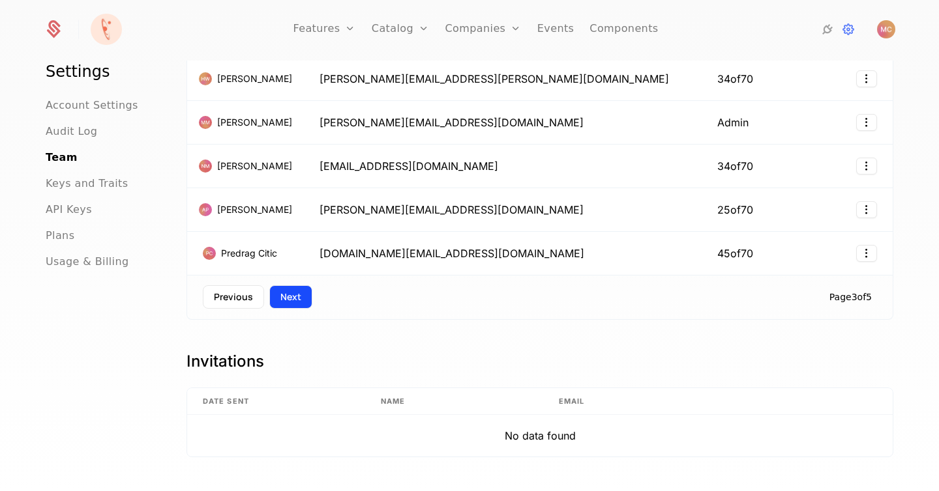
click at [295, 301] on button "Next" at bounding box center [290, 297] width 43 height 23
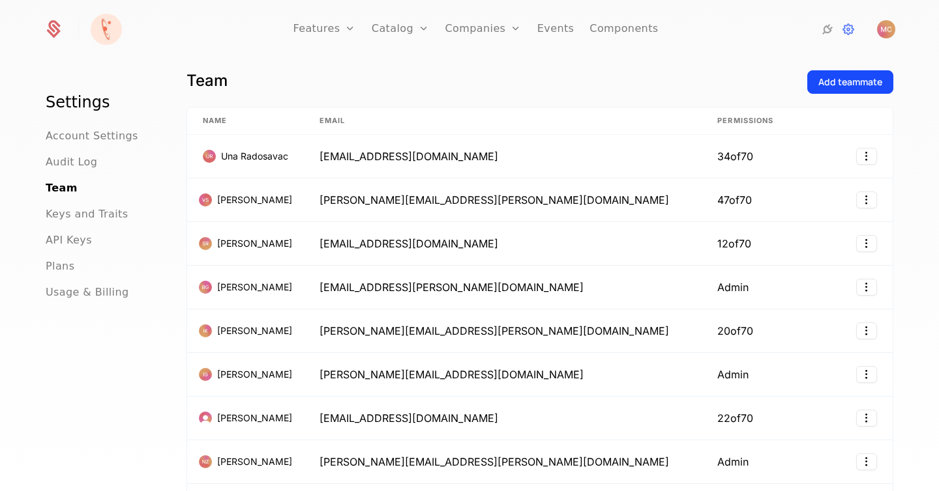
scroll to position [0, 0]
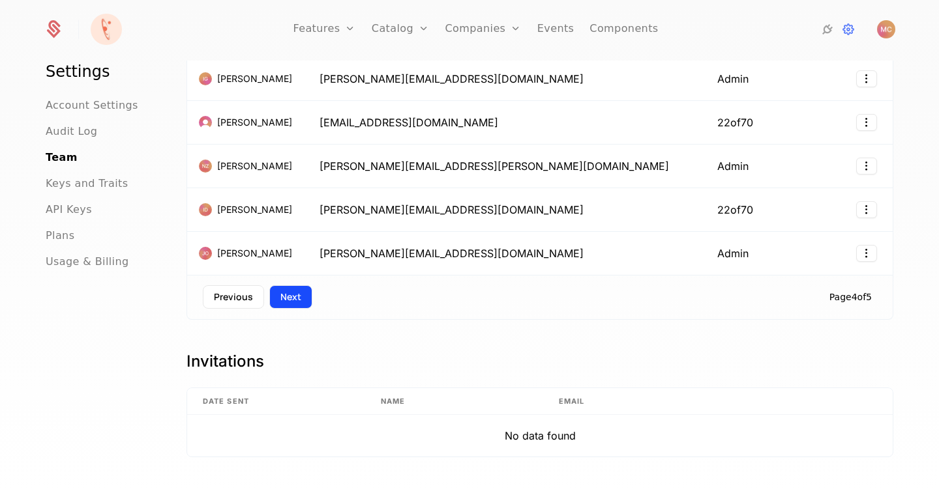
click at [291, 291] on button "Next" at bounding box center [290, 297] width 43 height 23
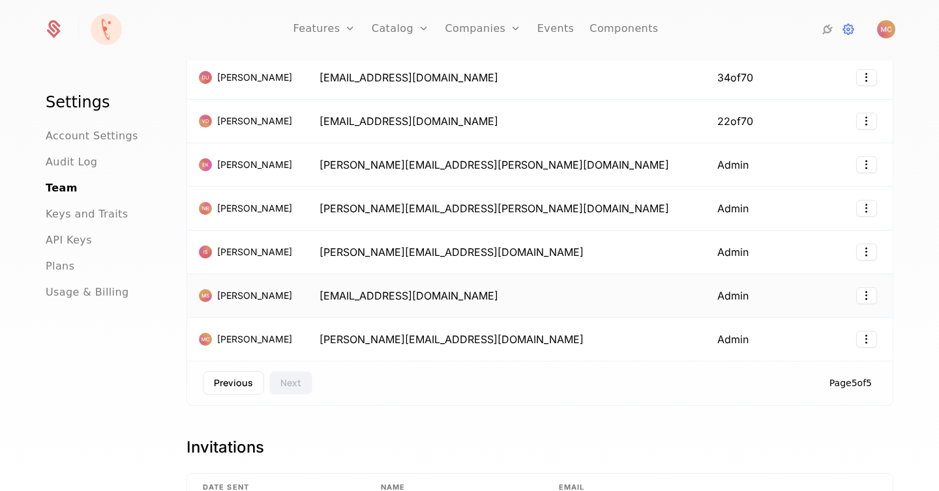
scroll to position [232, 0]
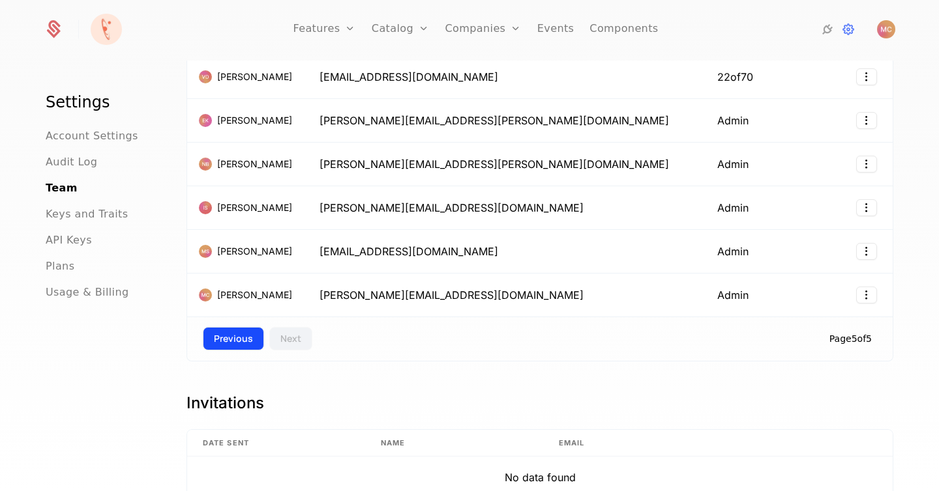
click at [238, 329] on button "Previous" at bounding box center [233, 338] width 61 height 23
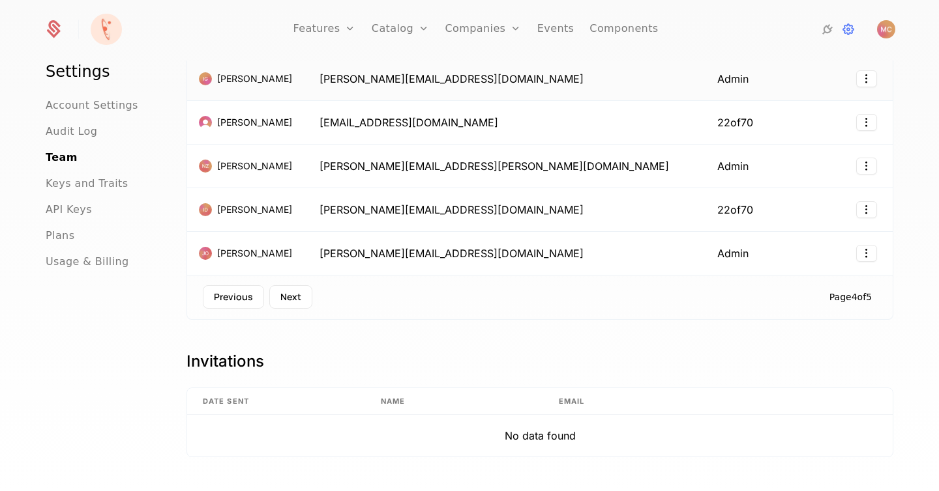
scroll to position [0, 0]
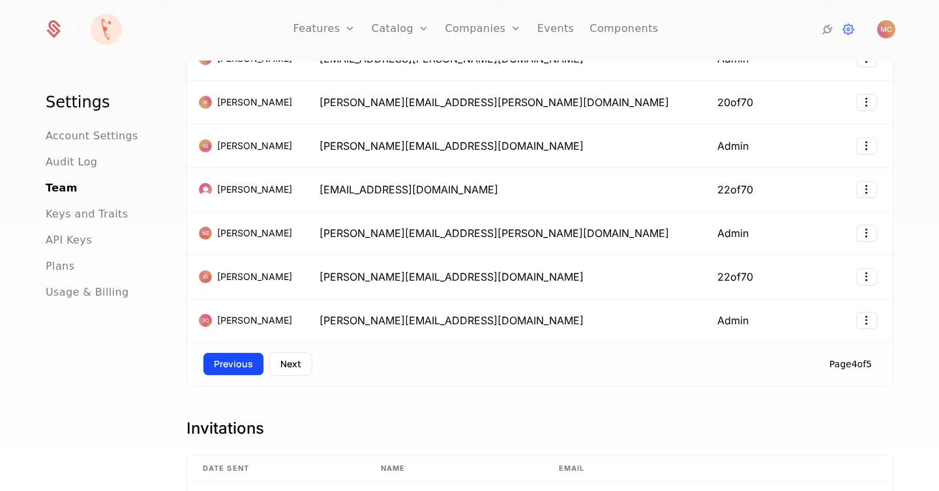
click at [243, 366] on button "Previous" at bounding box center [233, 364] width 61 height 23
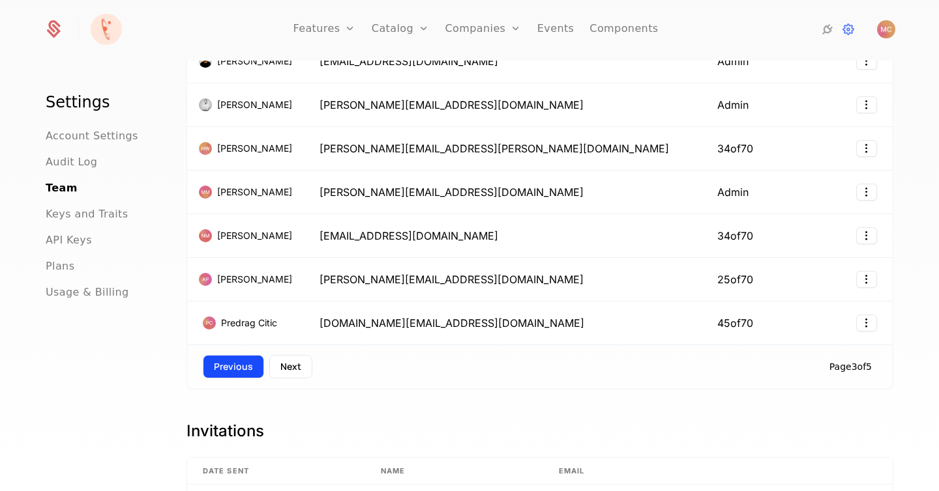
click at [237, 370] on button "Previous" at bounding box center [233, 366] width 61 height 23
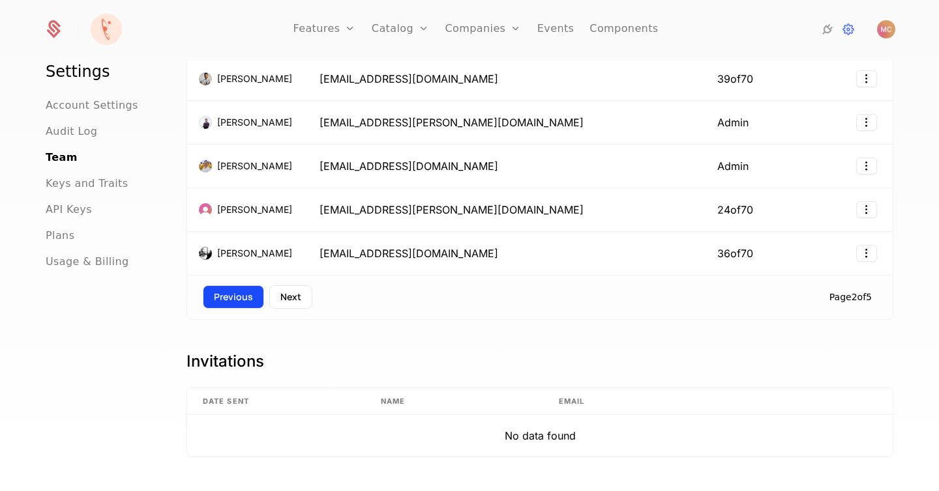
click at [235, 287] on button "Previous" at bounding box center [233, 297] width 61 height 23
